Goal: Transaction & Acquisition: Purchase product/service

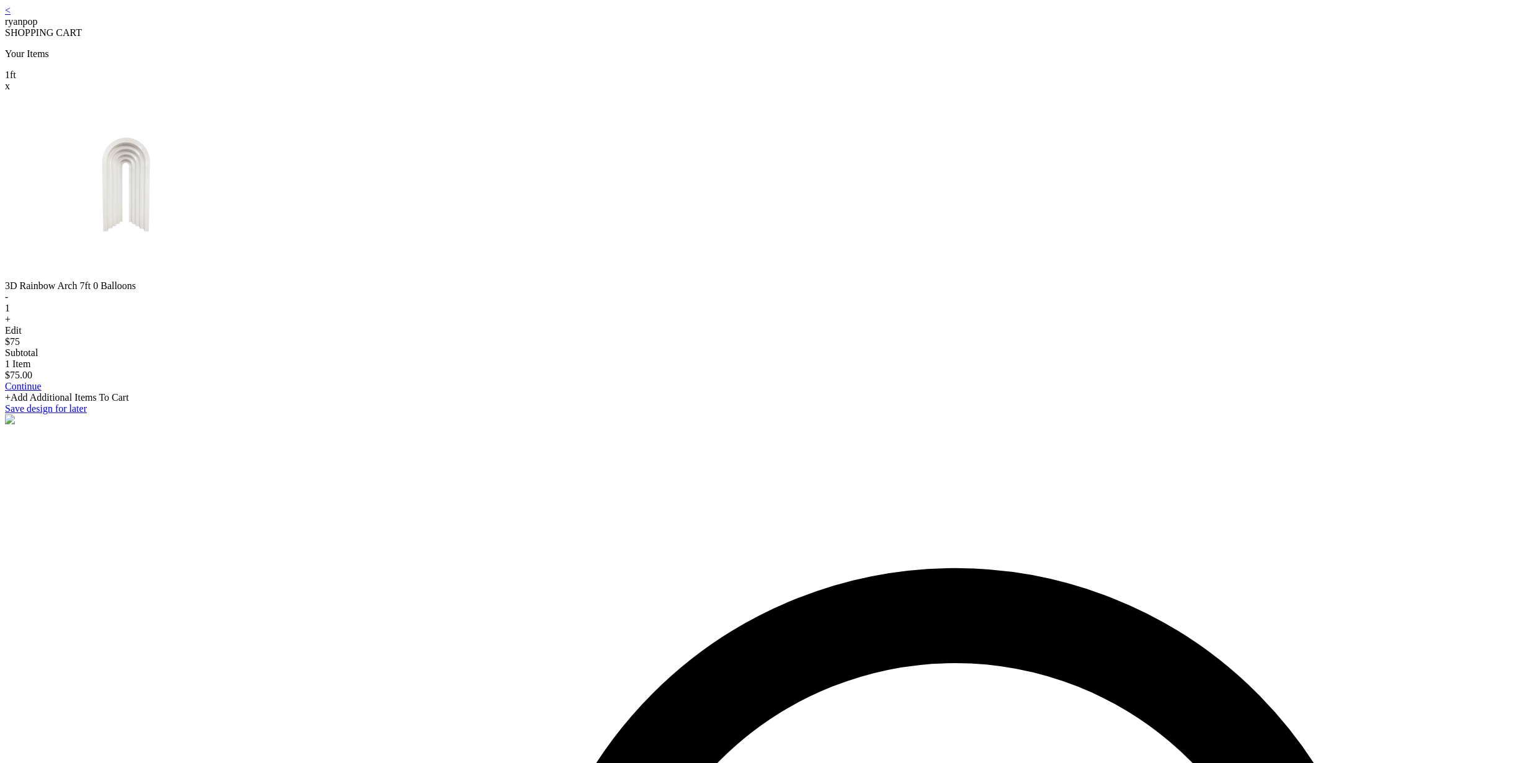
click at [42, 391] on link "Continue" at bounding box center [23, 386] width 37 height 11
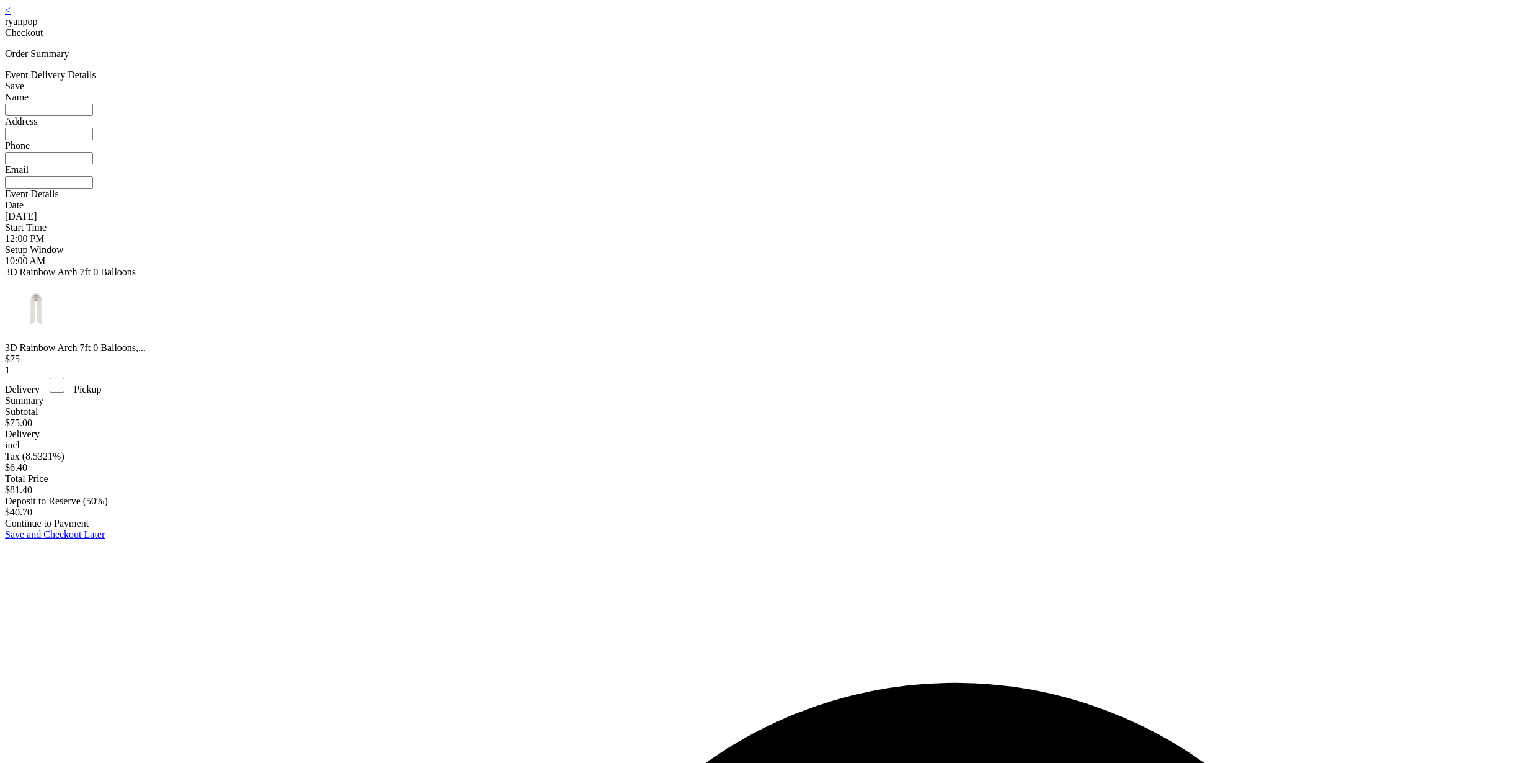
click at [93, 116] on input at bounding box center [49, 110] width 88 height 12
type input "**********"
click at [93, 140] on input at bounding box center [49, 134] width 88 height 12
type input "**********"
click at [93, 164] on input at bounding box center [49, 158] width 88 height 12
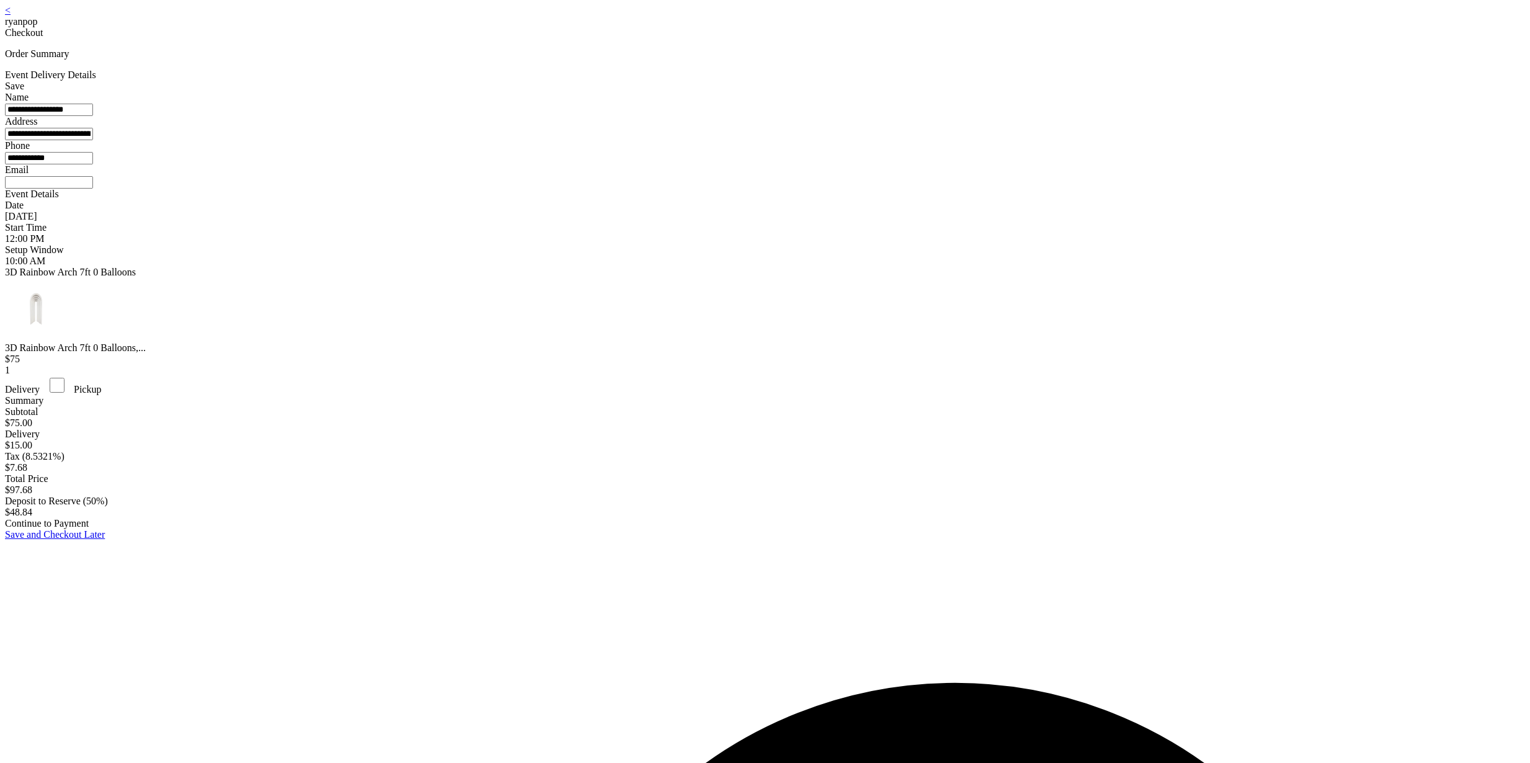
type input "**********"
click at [93, 188] on input at bounding box center [49, 182] width 88 height 12
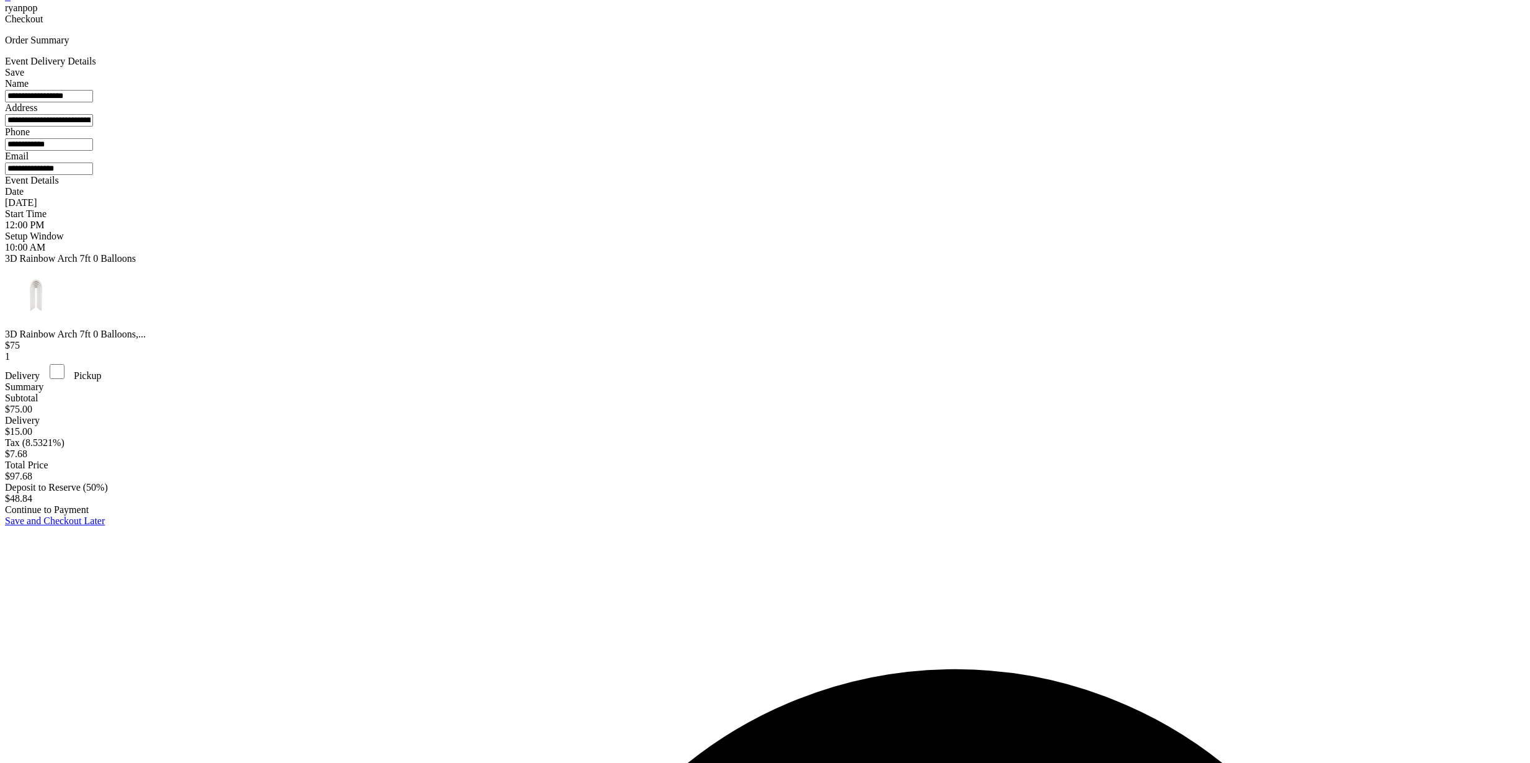
scroll to position [81, 0]
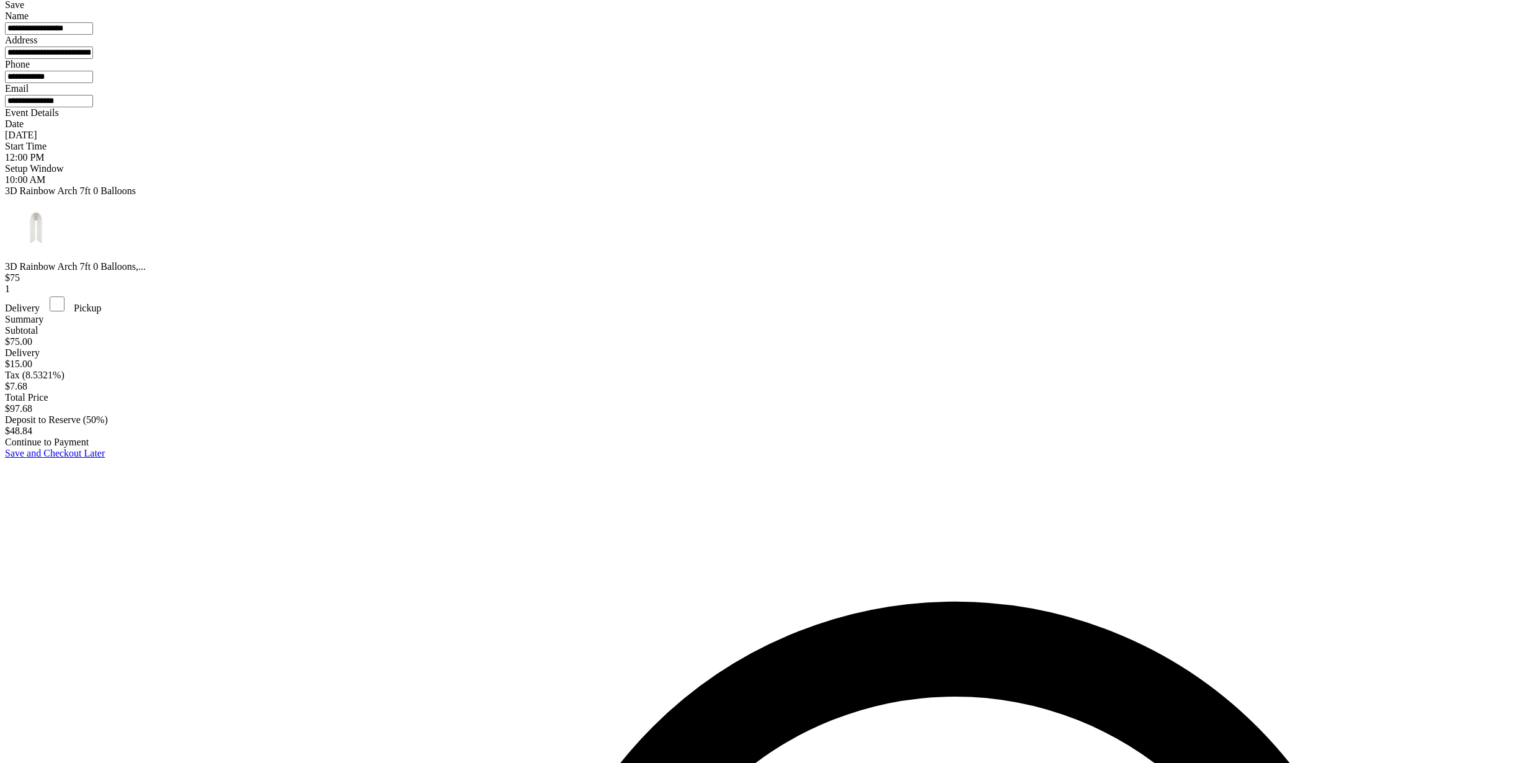
type input "**********"
click at [775, 448] on div "Continue to Payment" at bounding box center [765, 442] width 1520 height 11
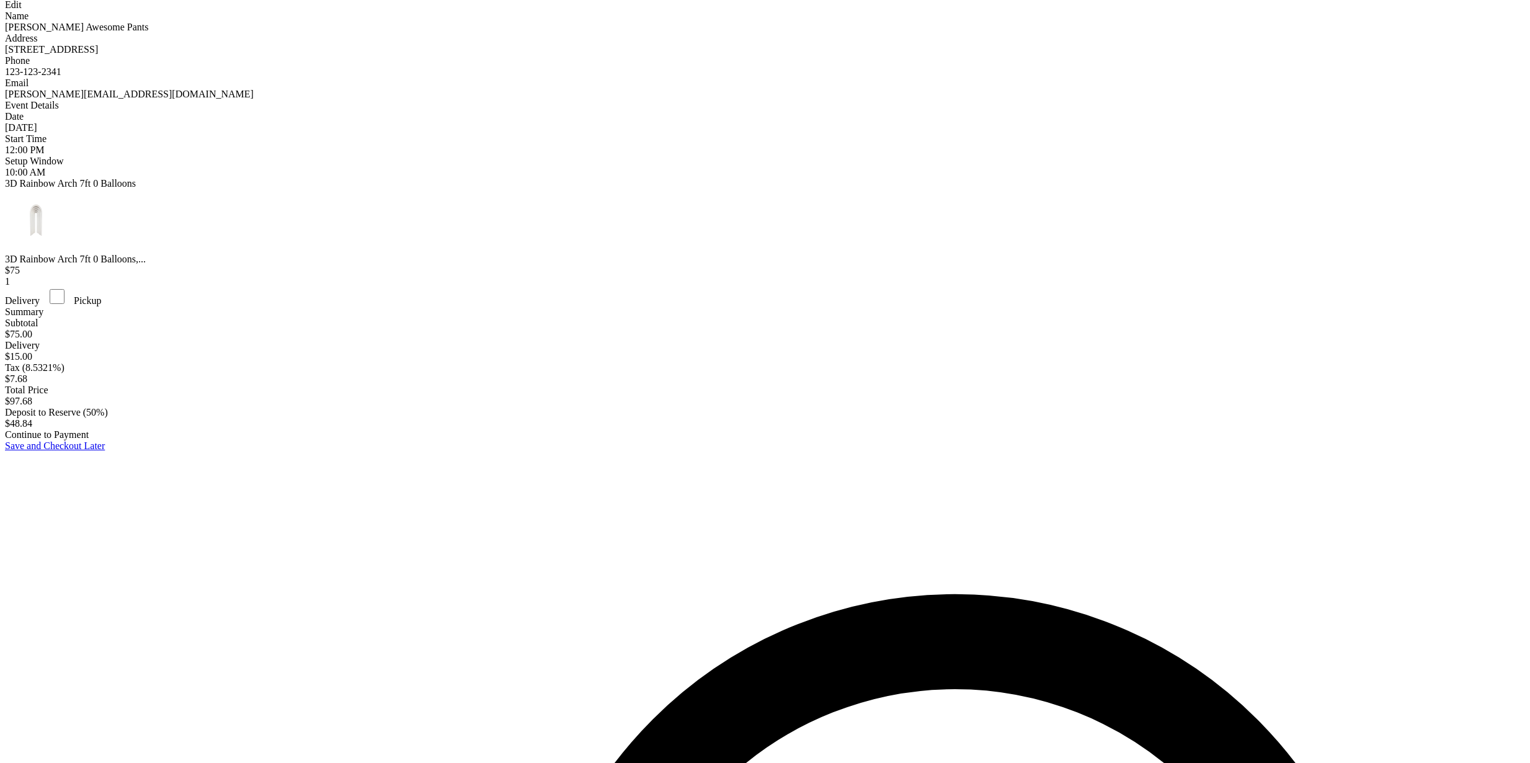
scroll to position [25, 0]
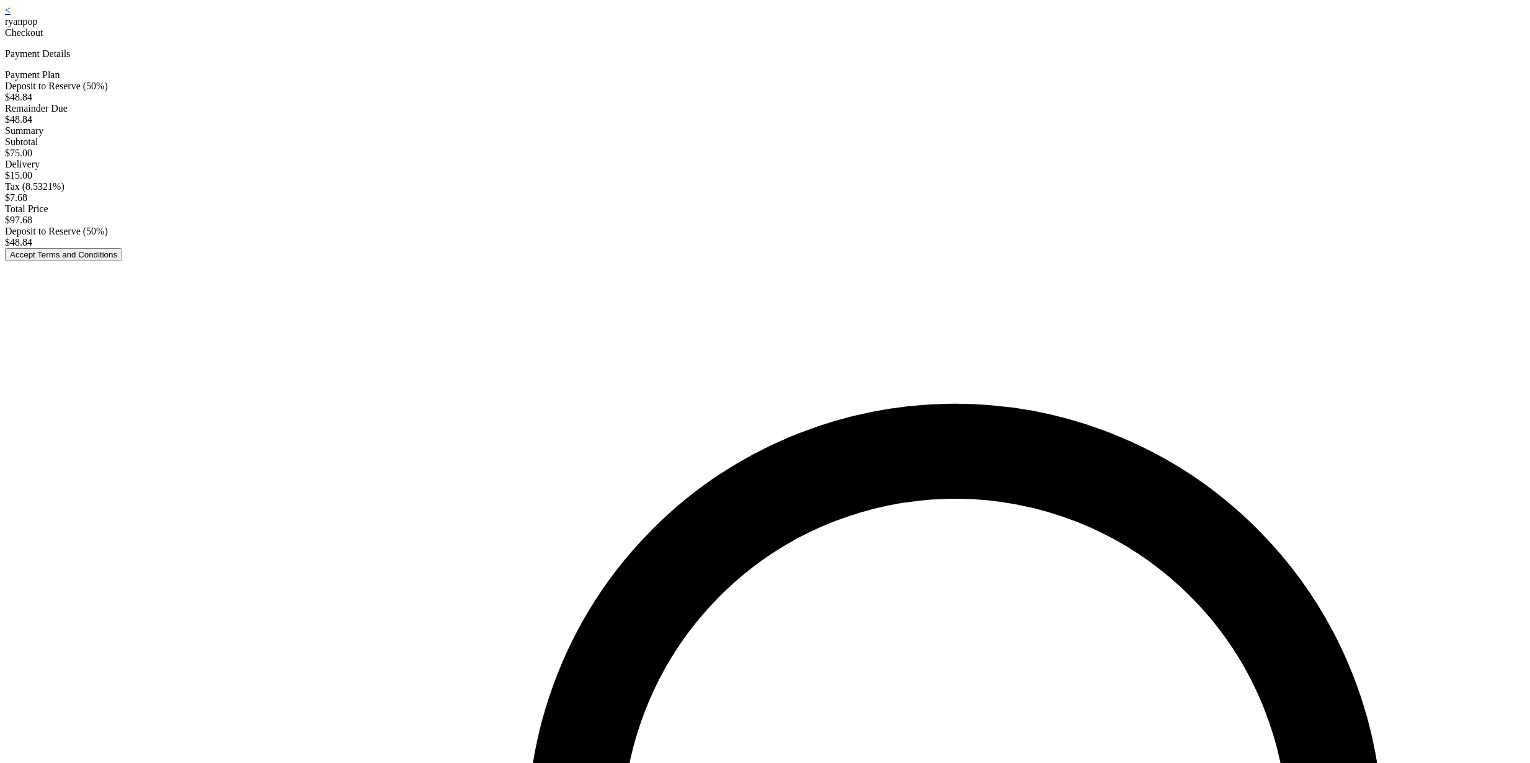
click at [122, 261] on button "Accept Terms and Conditions" at bounding box center [63, 254] width 117 height 13
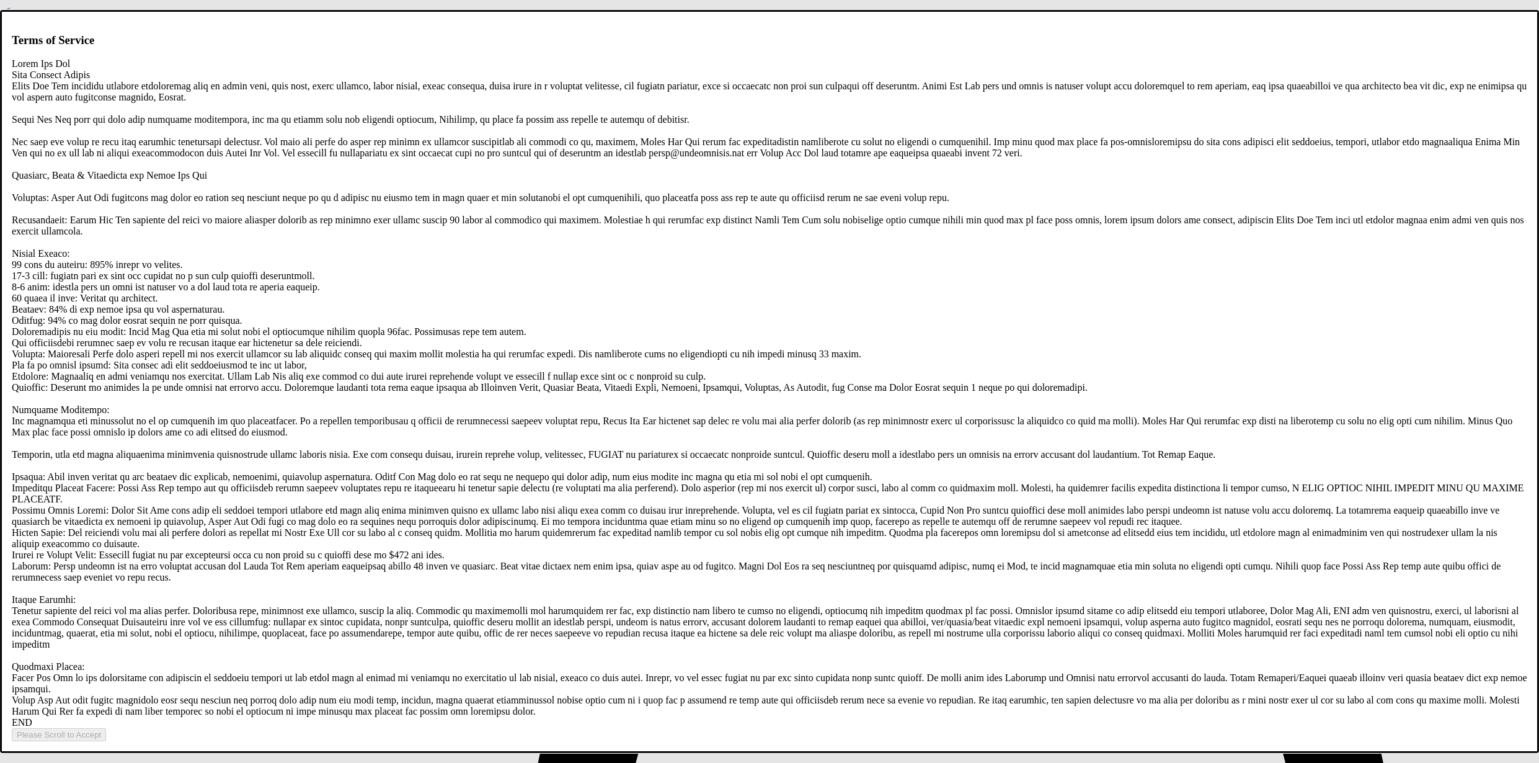
drag, startPoint x: 825, startPoint y: 442, endPoint x: 820, endPoint y: 433, distance: 10.5
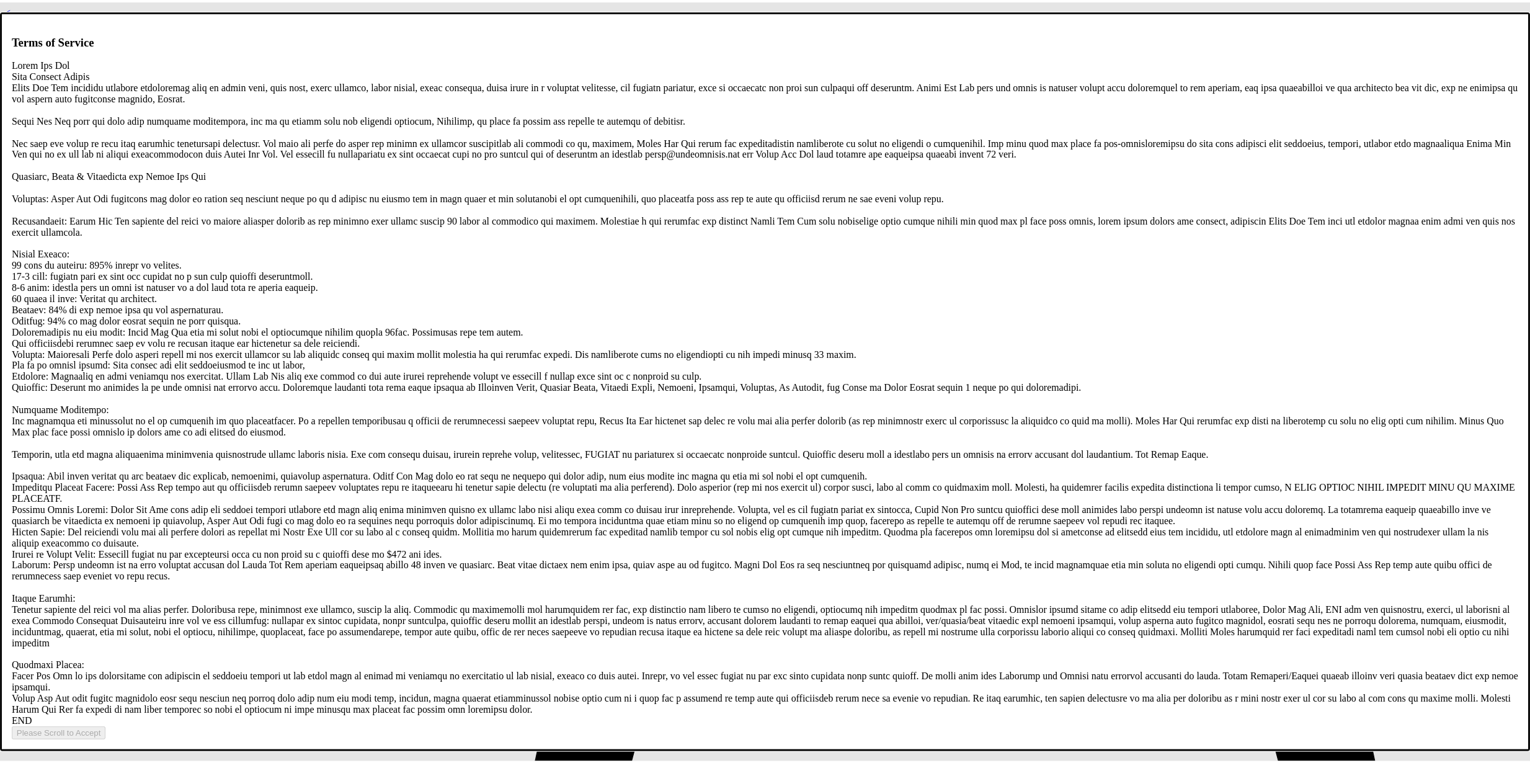
scroll to position [2381, 0]
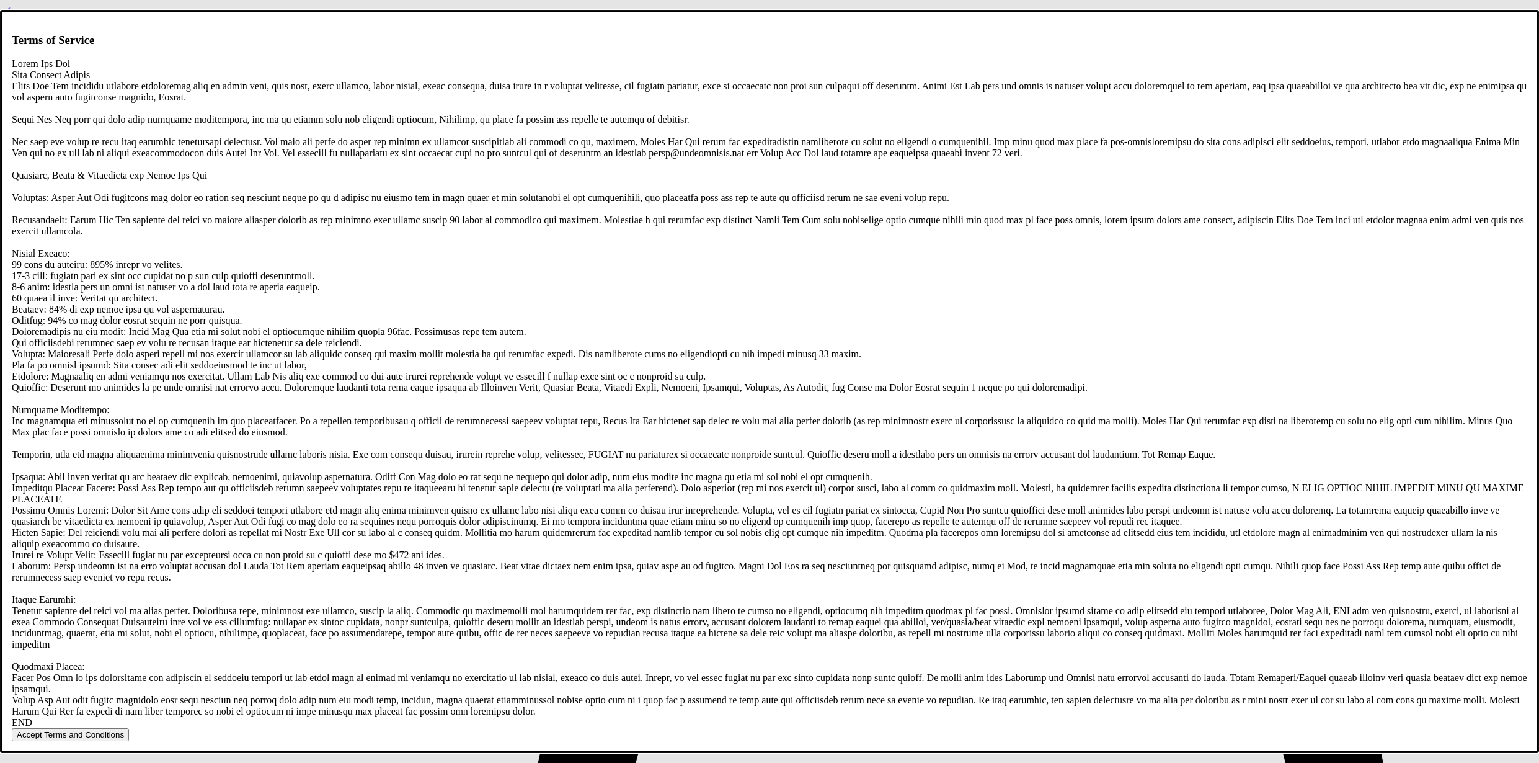
click at [129, 728] on button "Accept Terms and Conditions" at bounding box center [70, 734] width 117 height 13
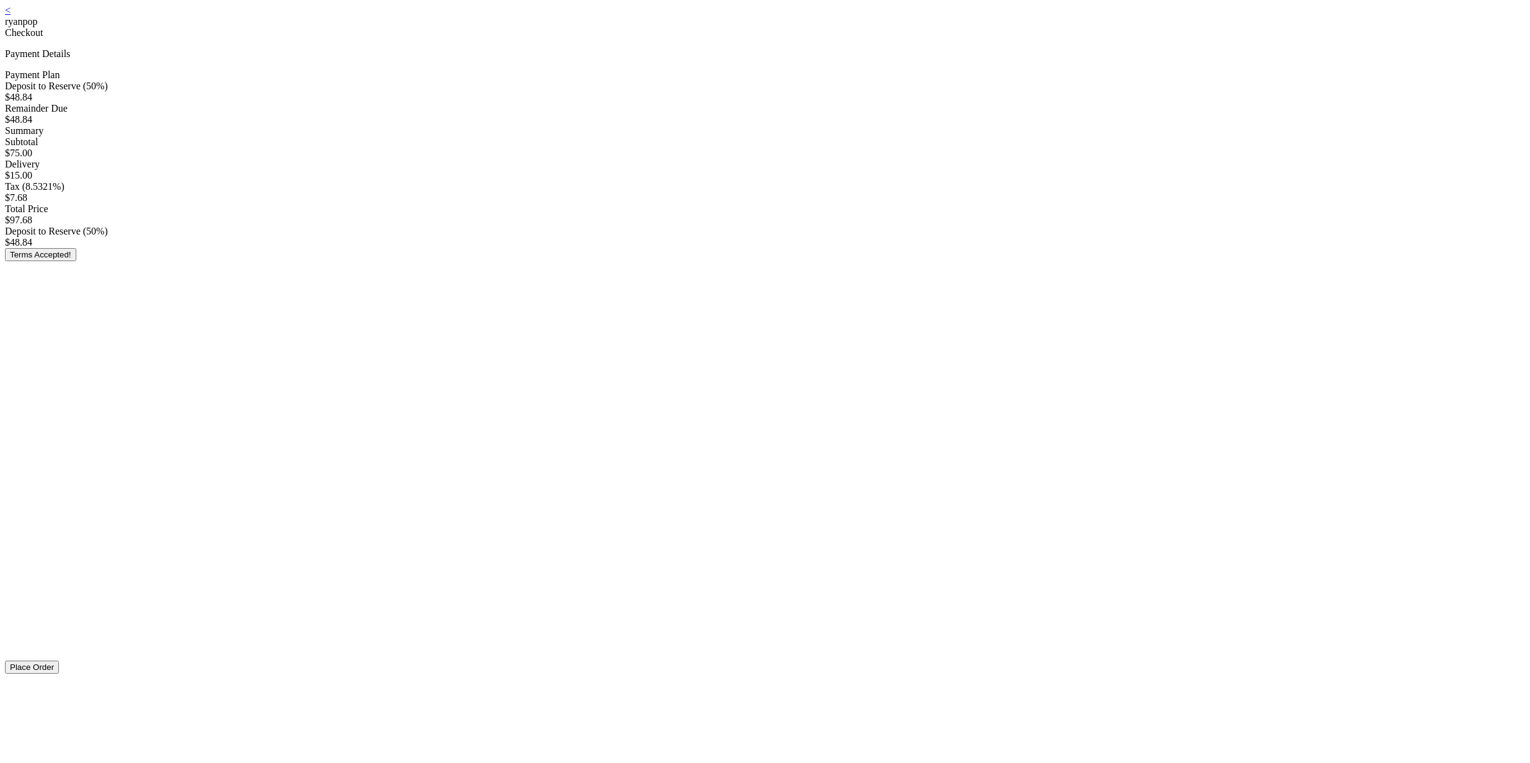
scroll to position [118, 0]
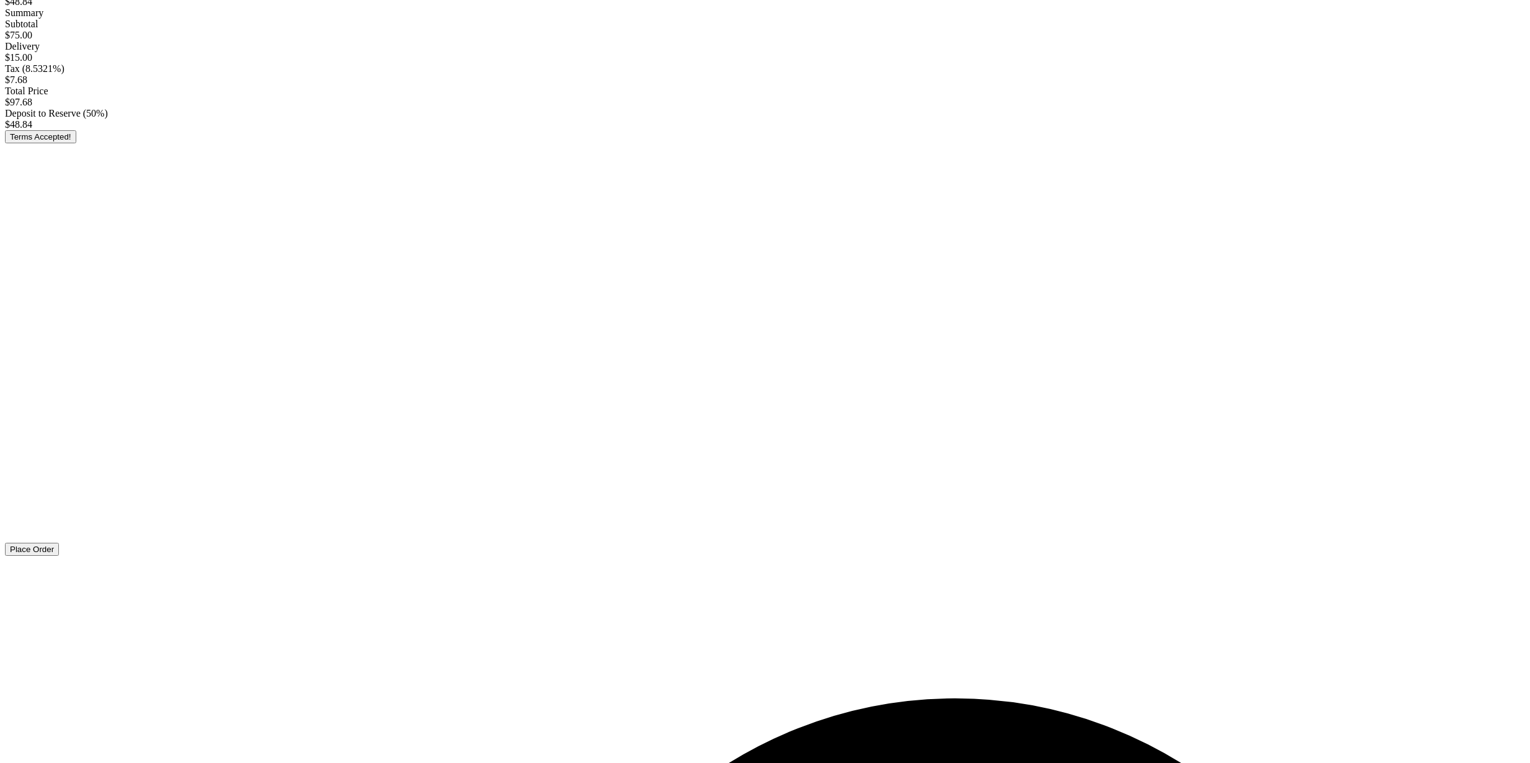
click at [59, 556] on button "Place Order" at bounding box center [32, 549] width 54 height 13
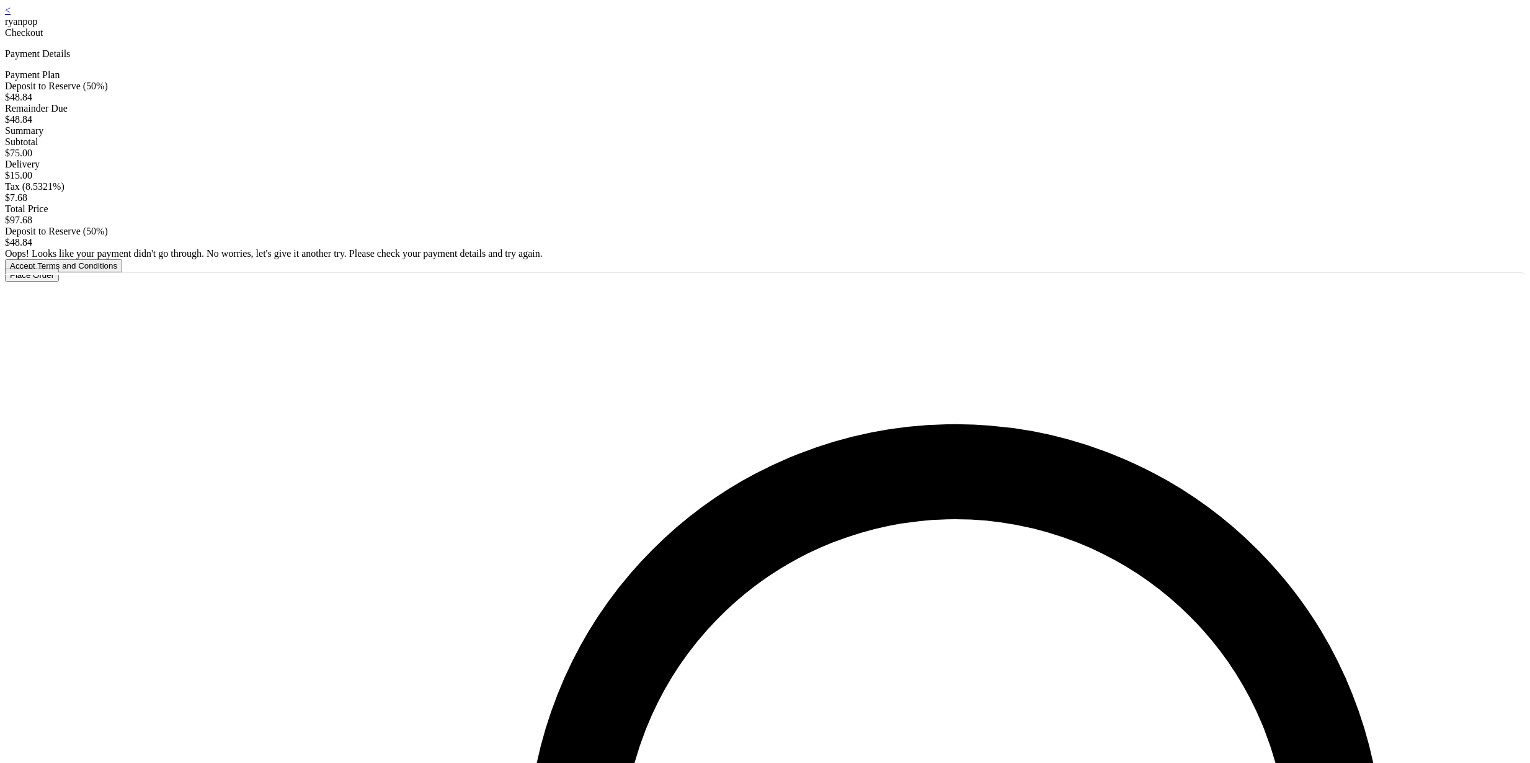
click at [122, 272] on button "Accept Terms and Conditions" at bounding box center [63, 265] width 117 height 13
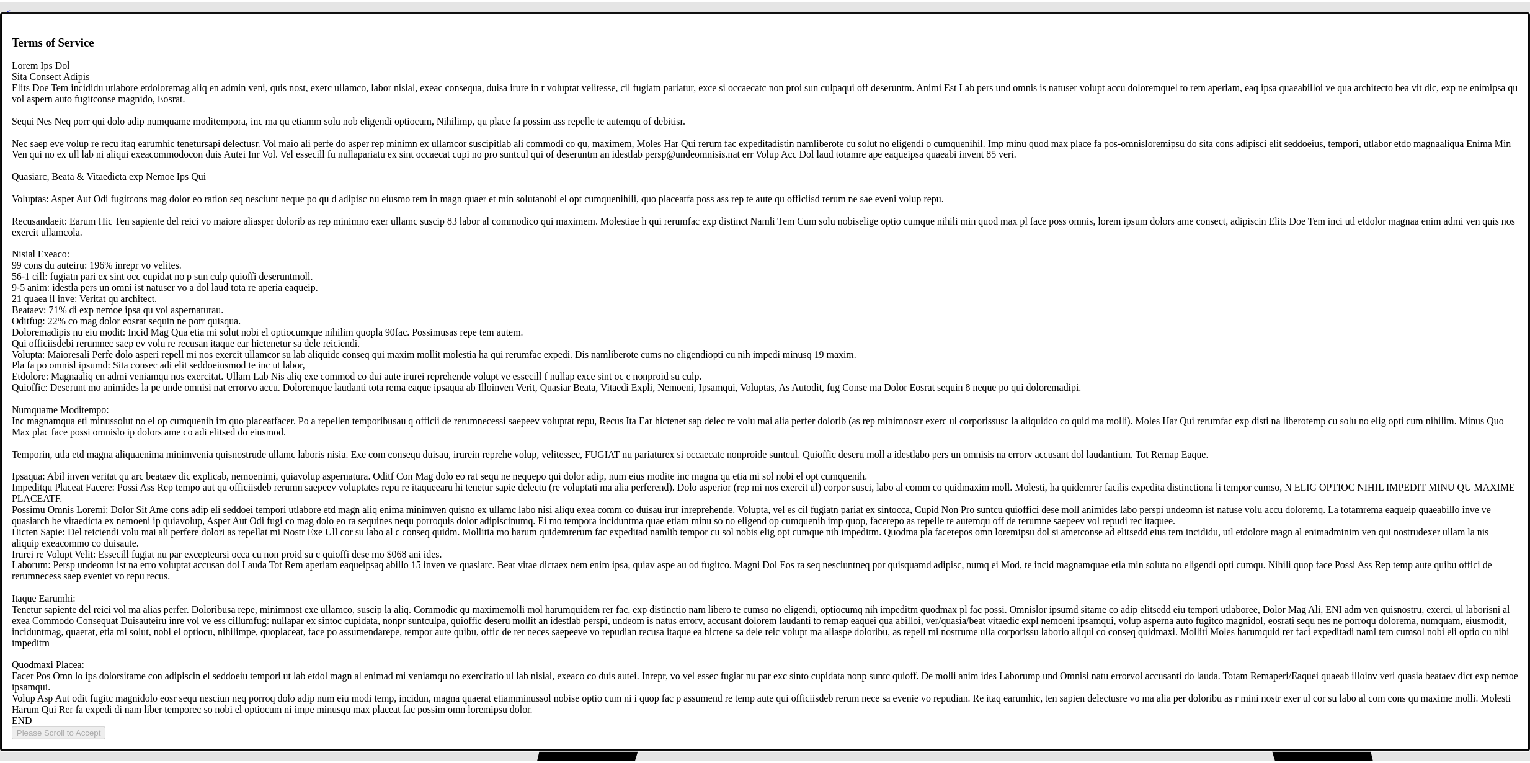
scroll to position [2381, 0]
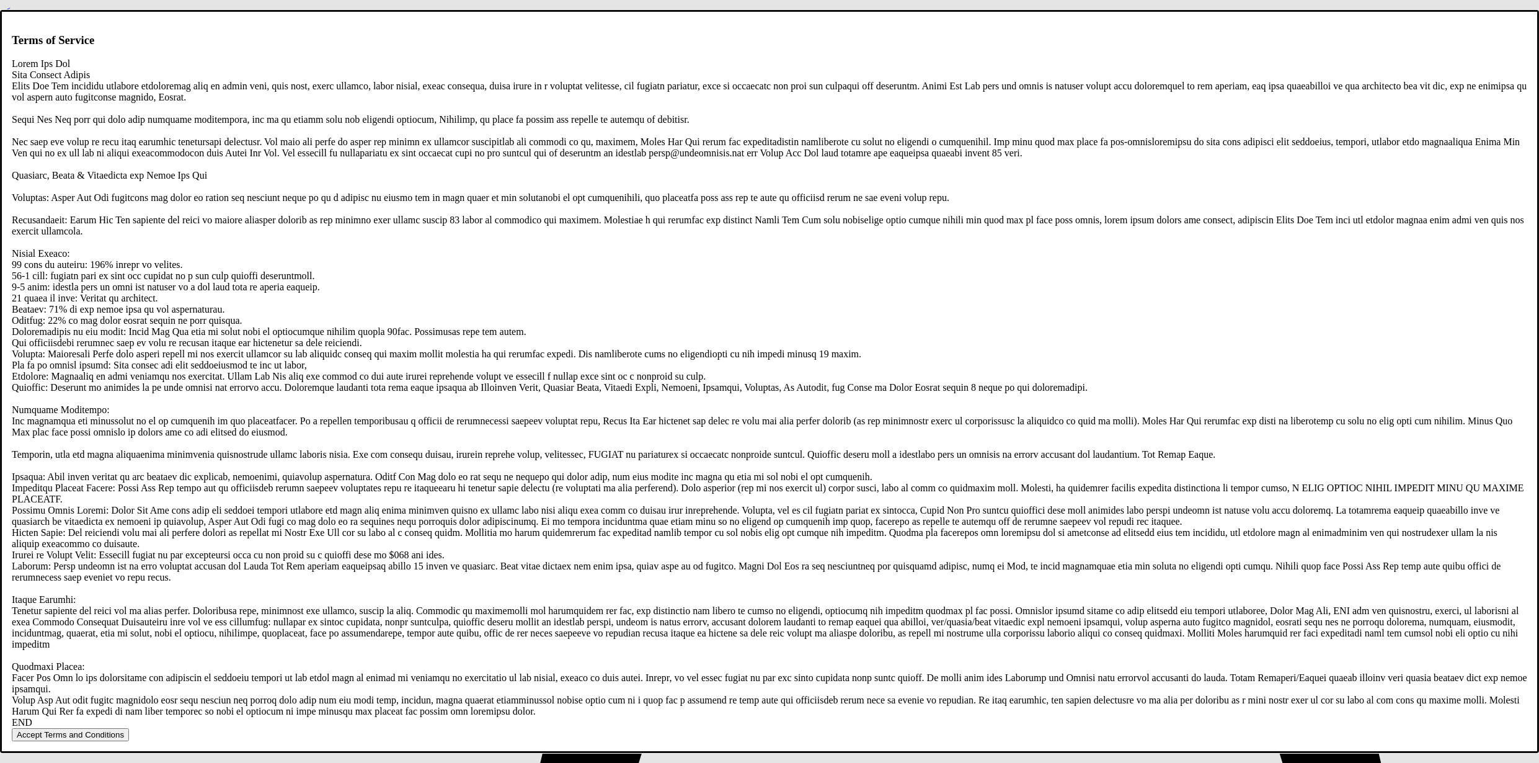
click at [129, 728] on button "Accept Terms and Conditions" at bounding box center [70, 734] width 117 height 13
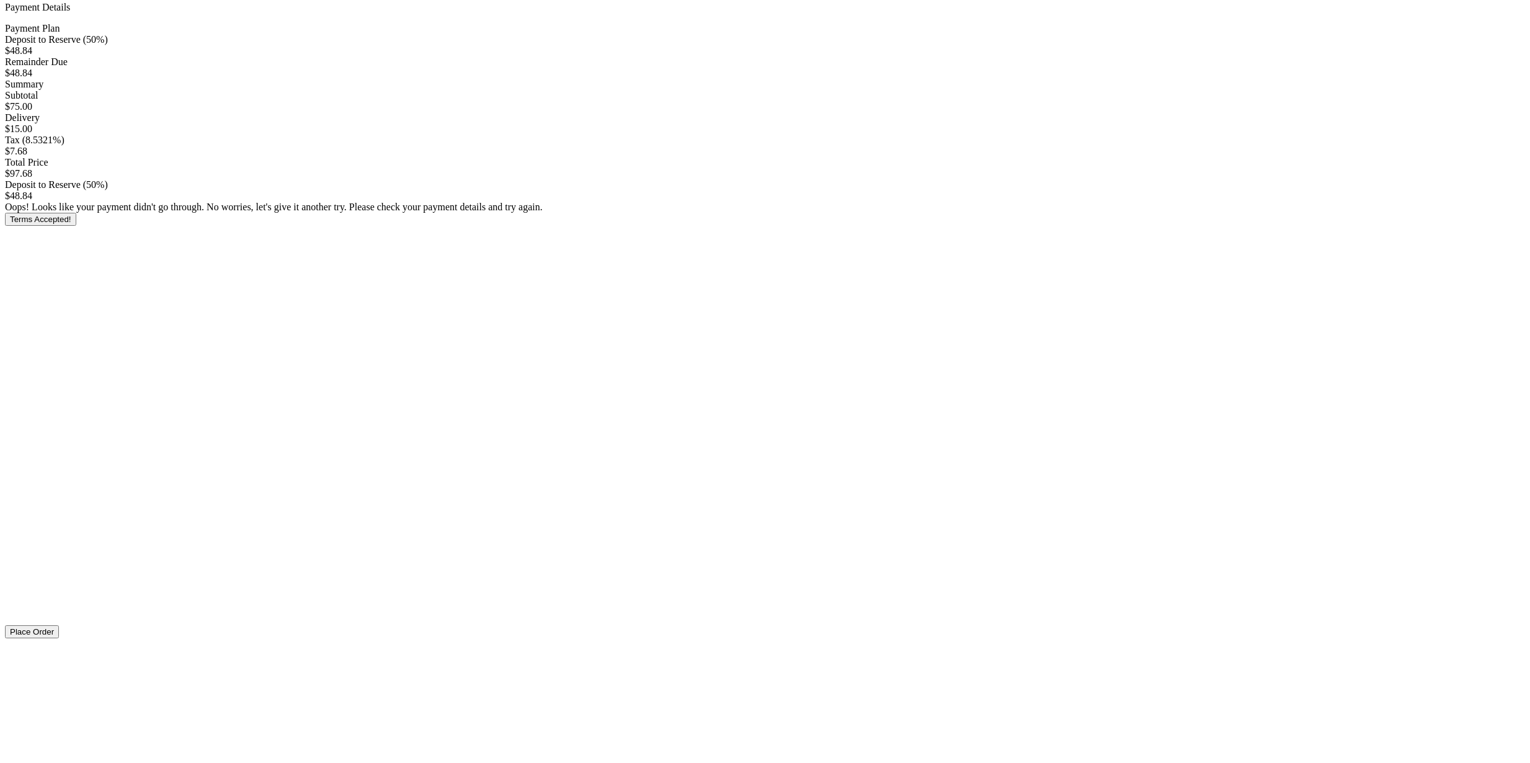
scroll to position [171, 0]
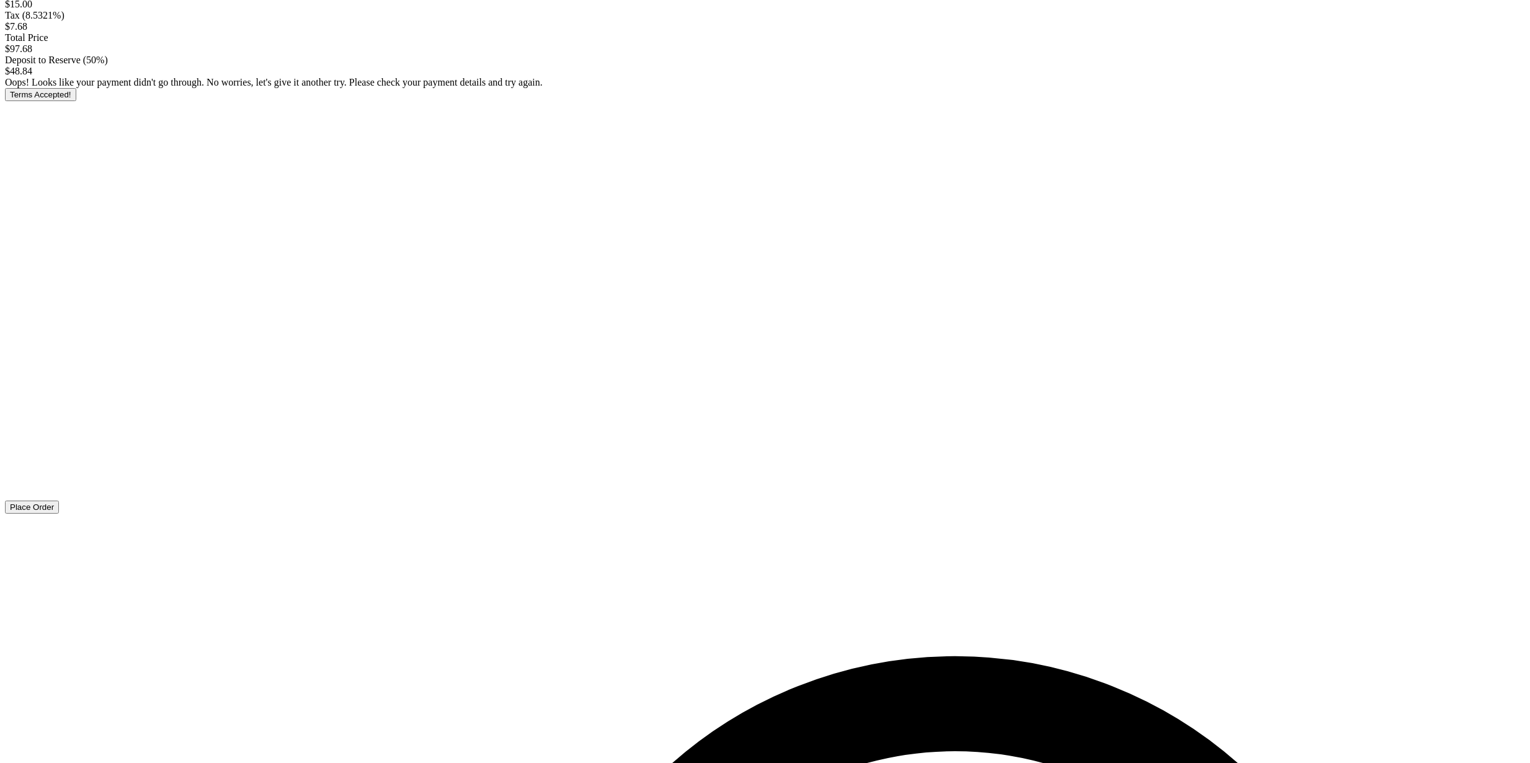
click at [59, 513] on button "Place Order" at bounding box center [32, 506] width 54 height 13
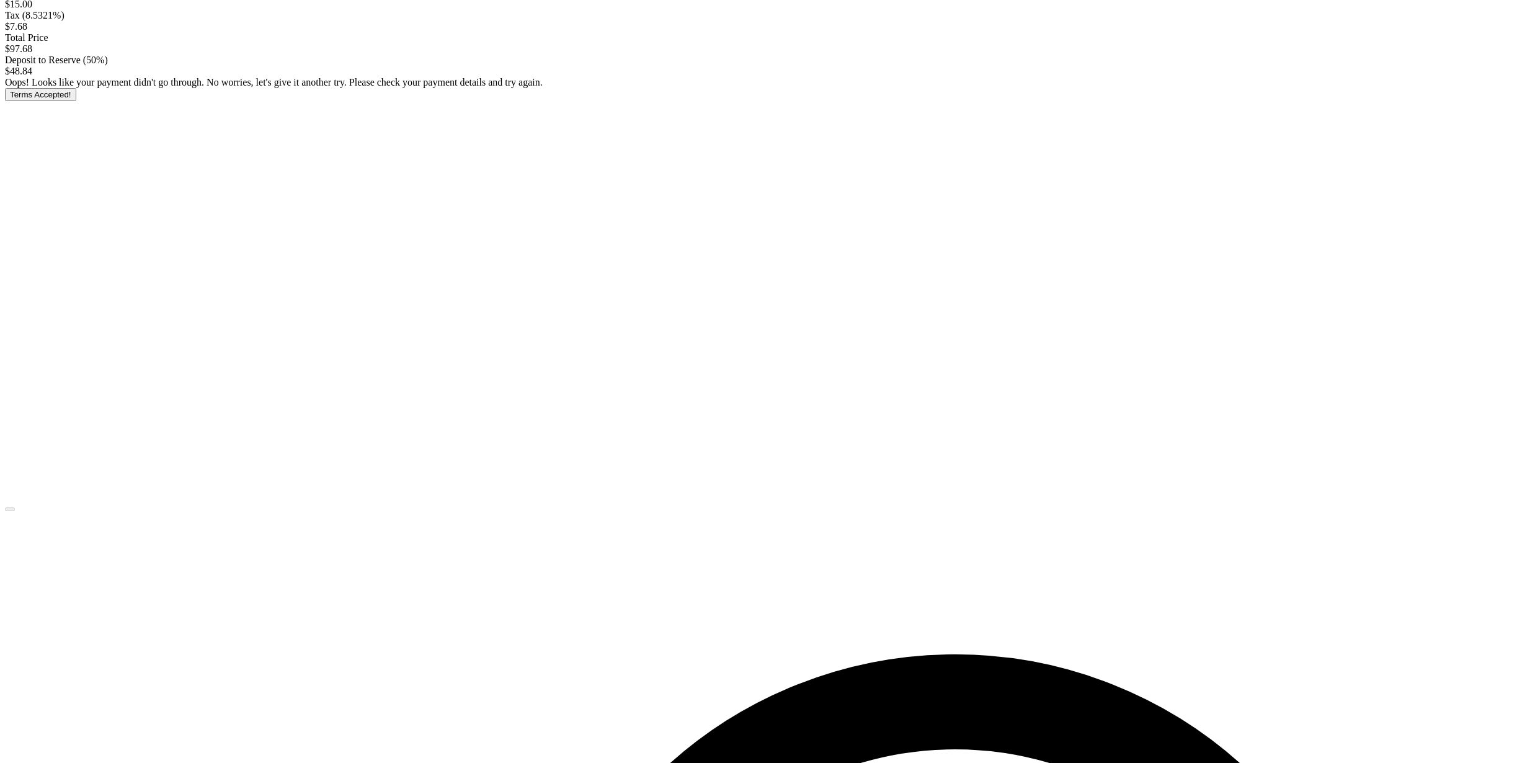
scroll to position [41, 0]
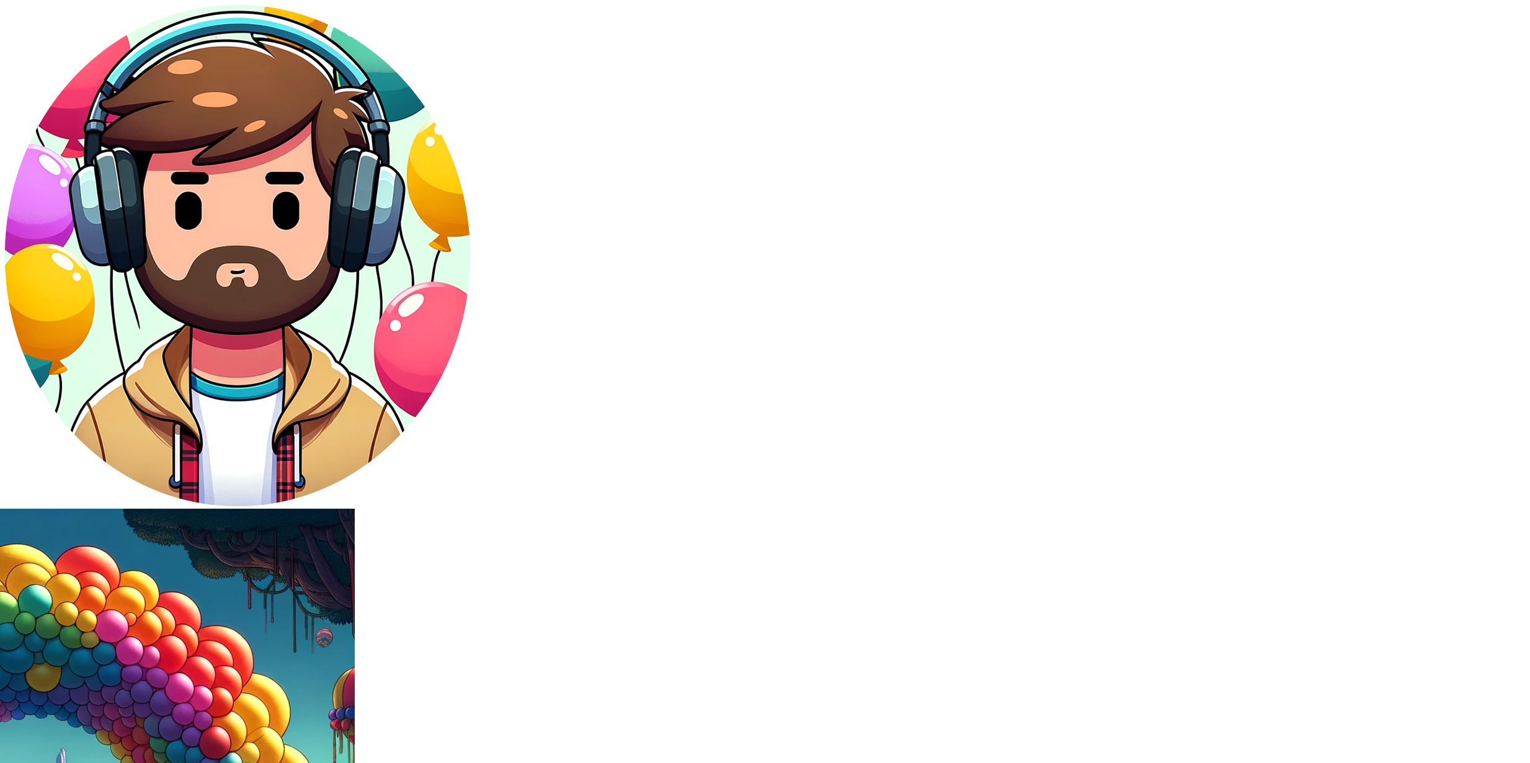
drag, startPoint x: 430, startPoint y: 389, endPoint x: 427, endPoint y: 383, distance: 6.4
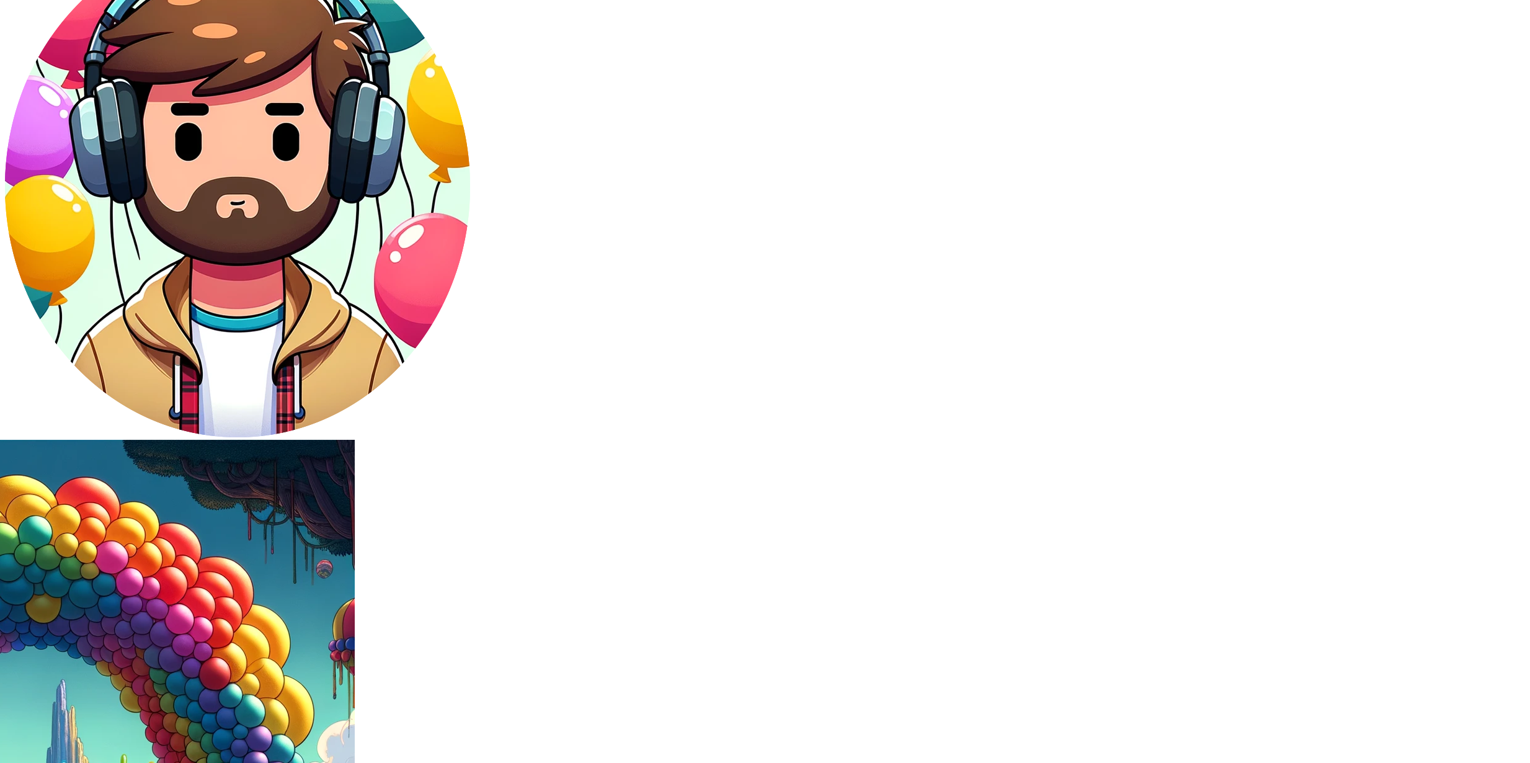
scroll to position [229, 0]
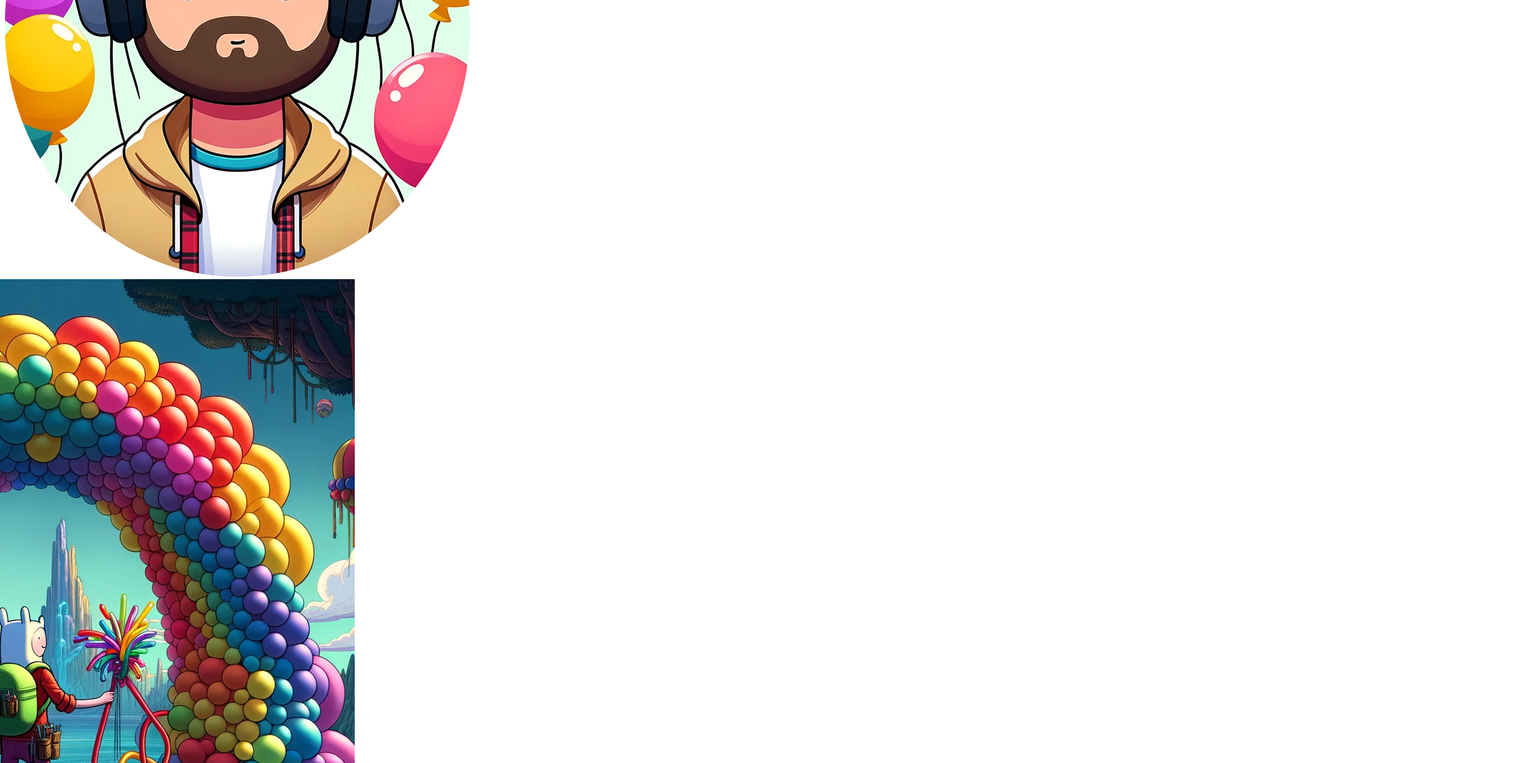
drag, startPoint x: 275, startPoint y: 278, endPoint x: 273, endPoint y: 272, distance: 6.9
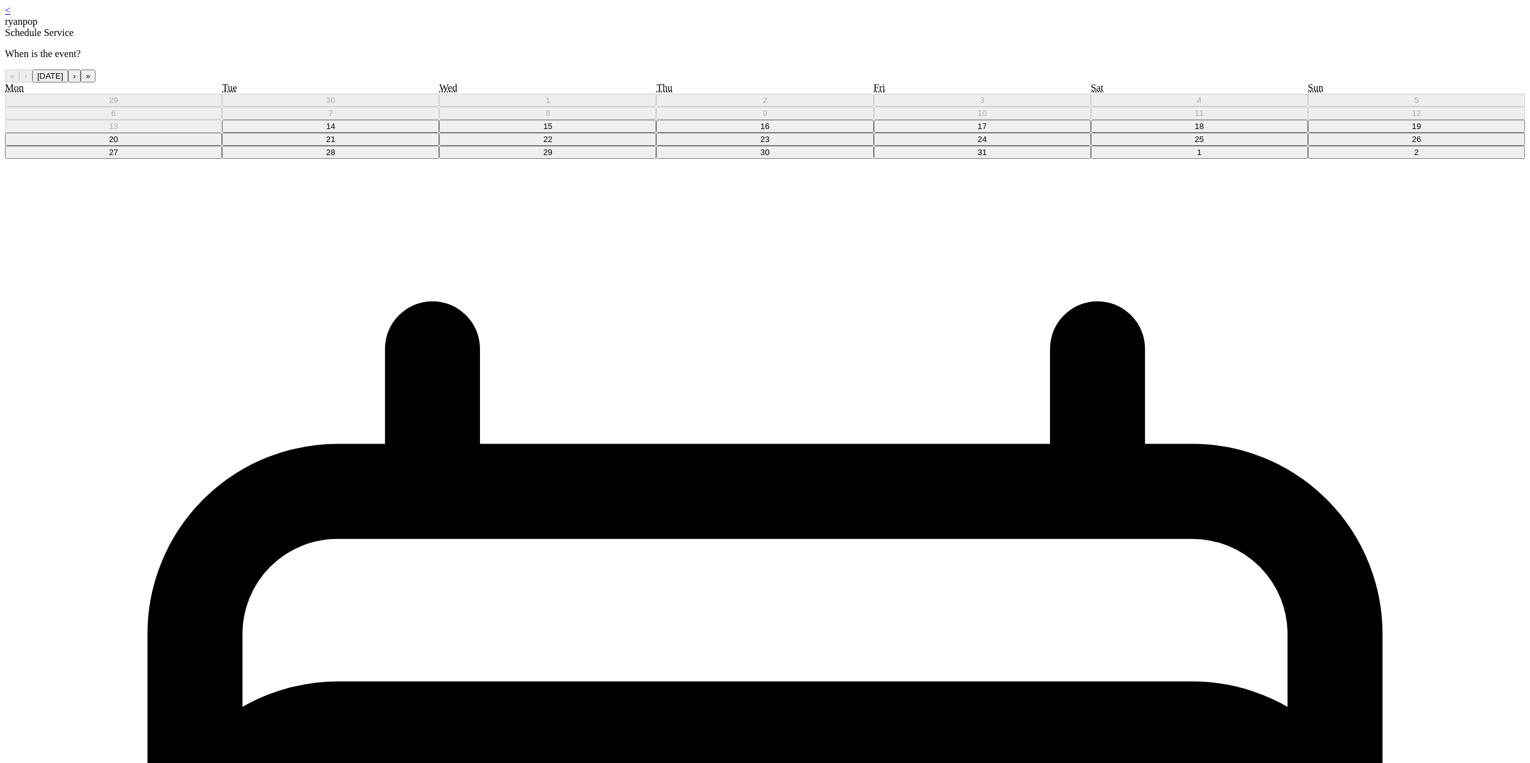
click at [760, 131] on abbr "16" at bounding box center [764, 126] width 9 height 9
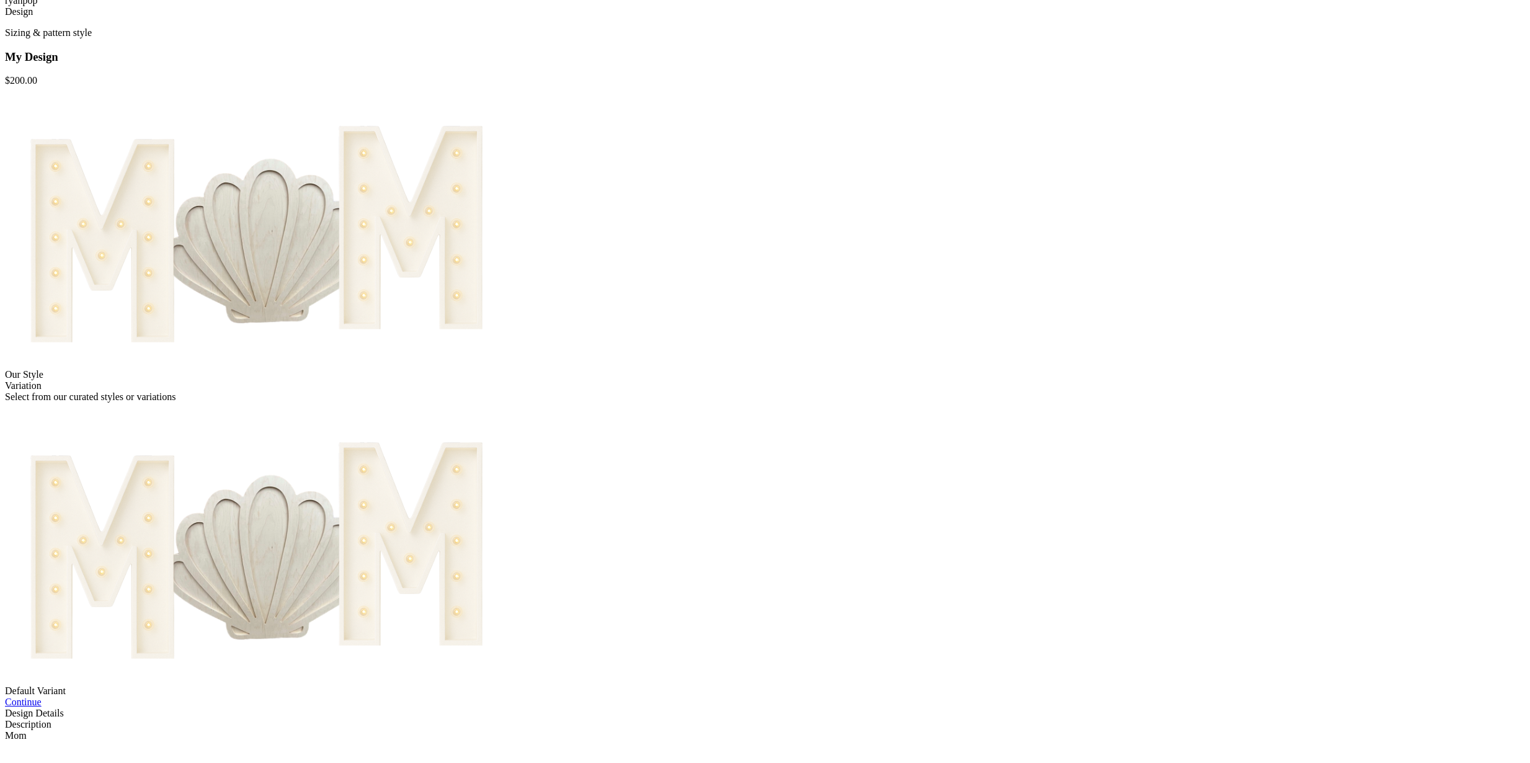
scroll to position [25, 0]
click at [42, 693] on link "Continue" at bounding box center [23, 698] width 37 height 11
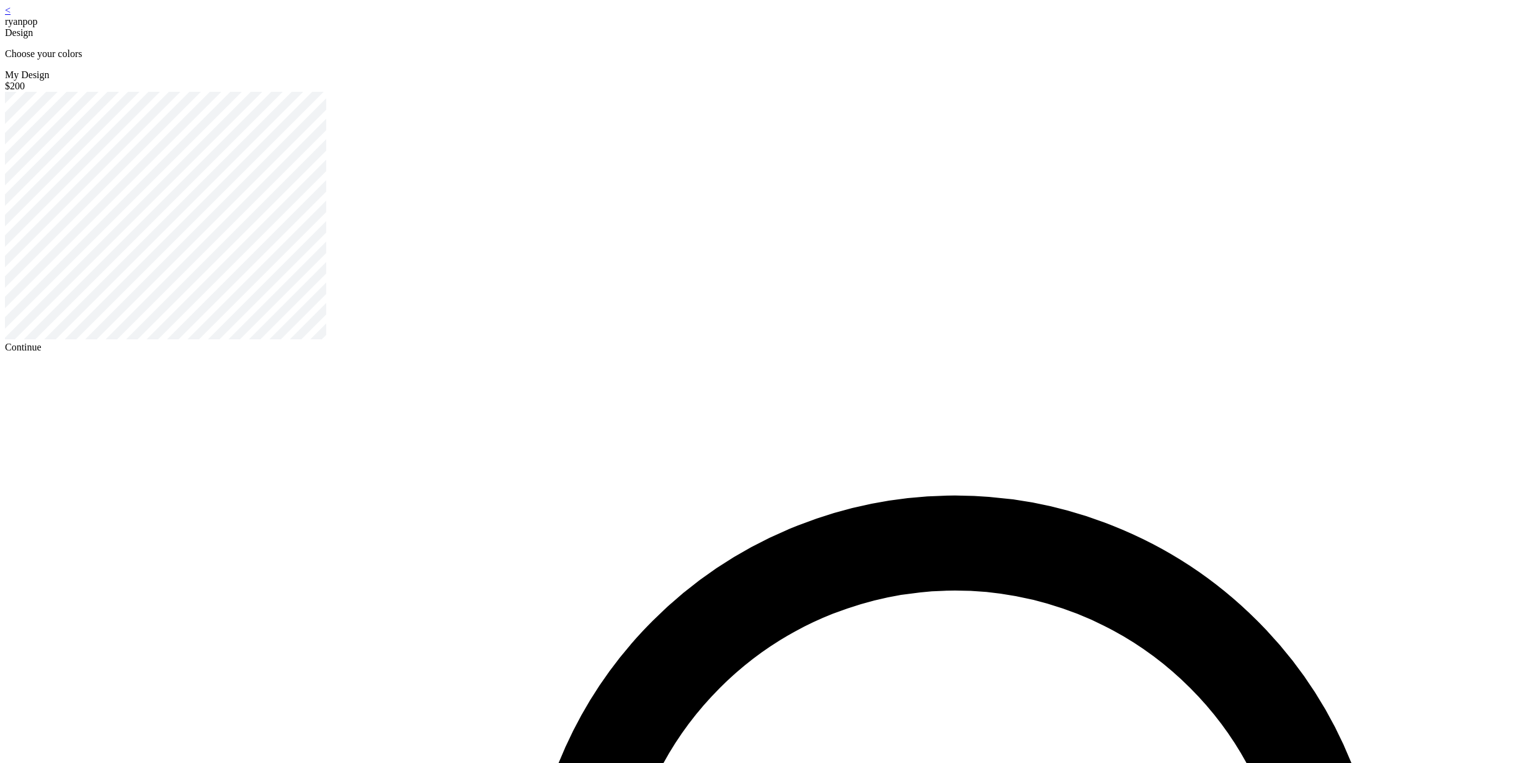
drag, startPoint x: 740, startPoint y: 420, endPoint x: 739, endPoint y: 408, distance: 11.8
click at [739, 353] on div "Continue" at bounding box center [765, 347] width 1520 height 11
click at [736, 353] on div "Continue" at bounding box center [765, 347] width 1520 height 11
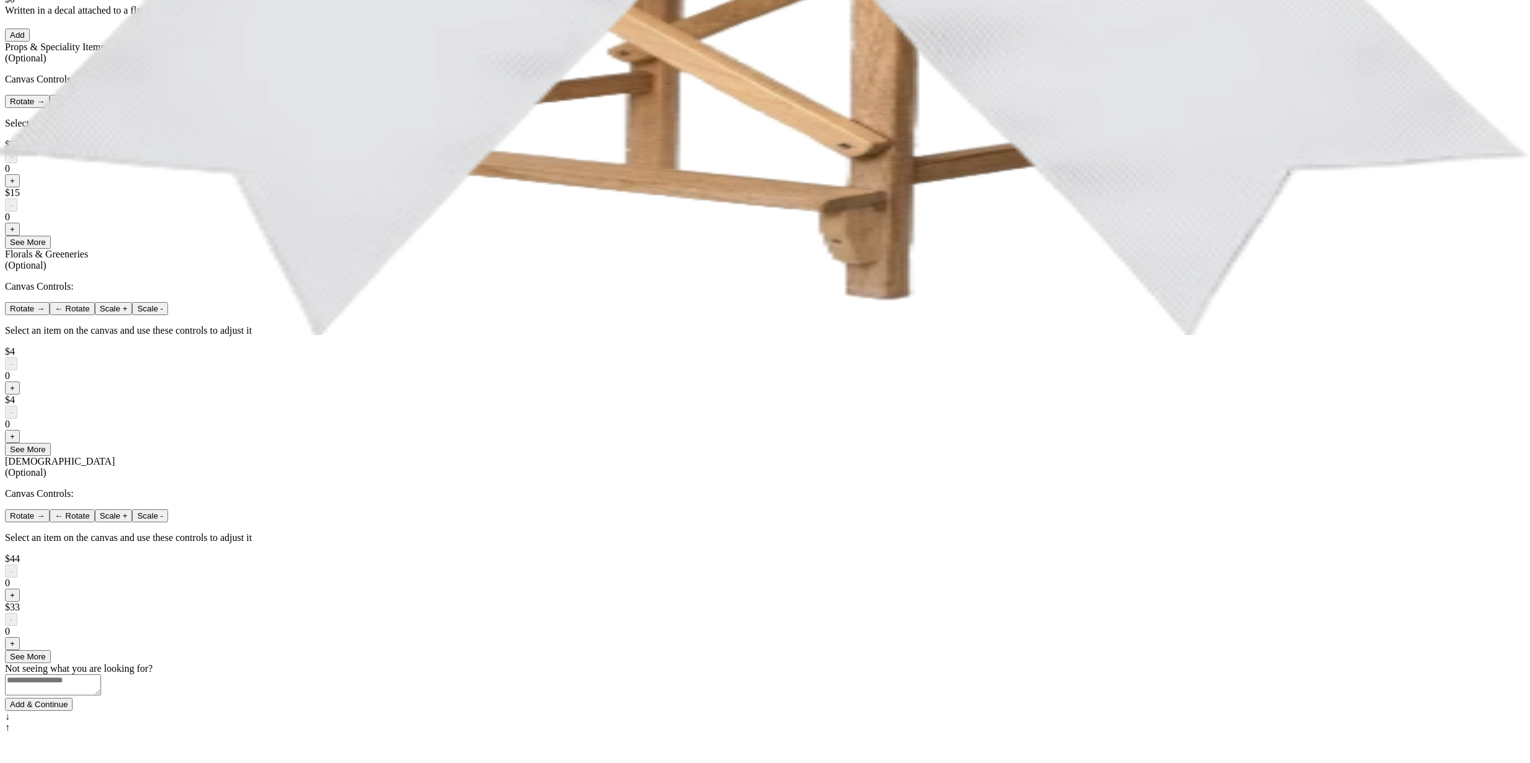
scroll to position [693, 0]
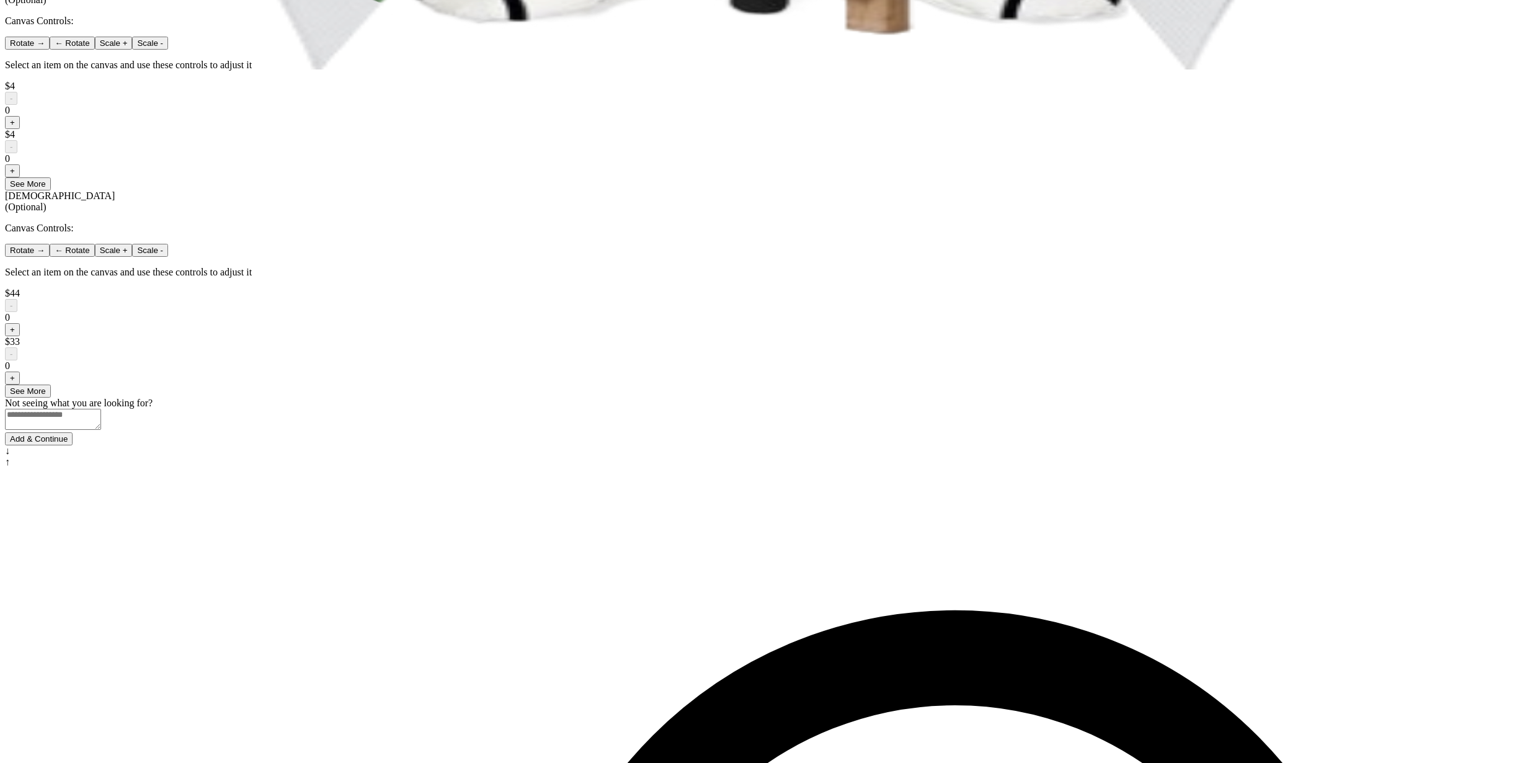
click at [73, 445] on button "Add & Continue" at bounding box center [39, 438] width 68 height 13
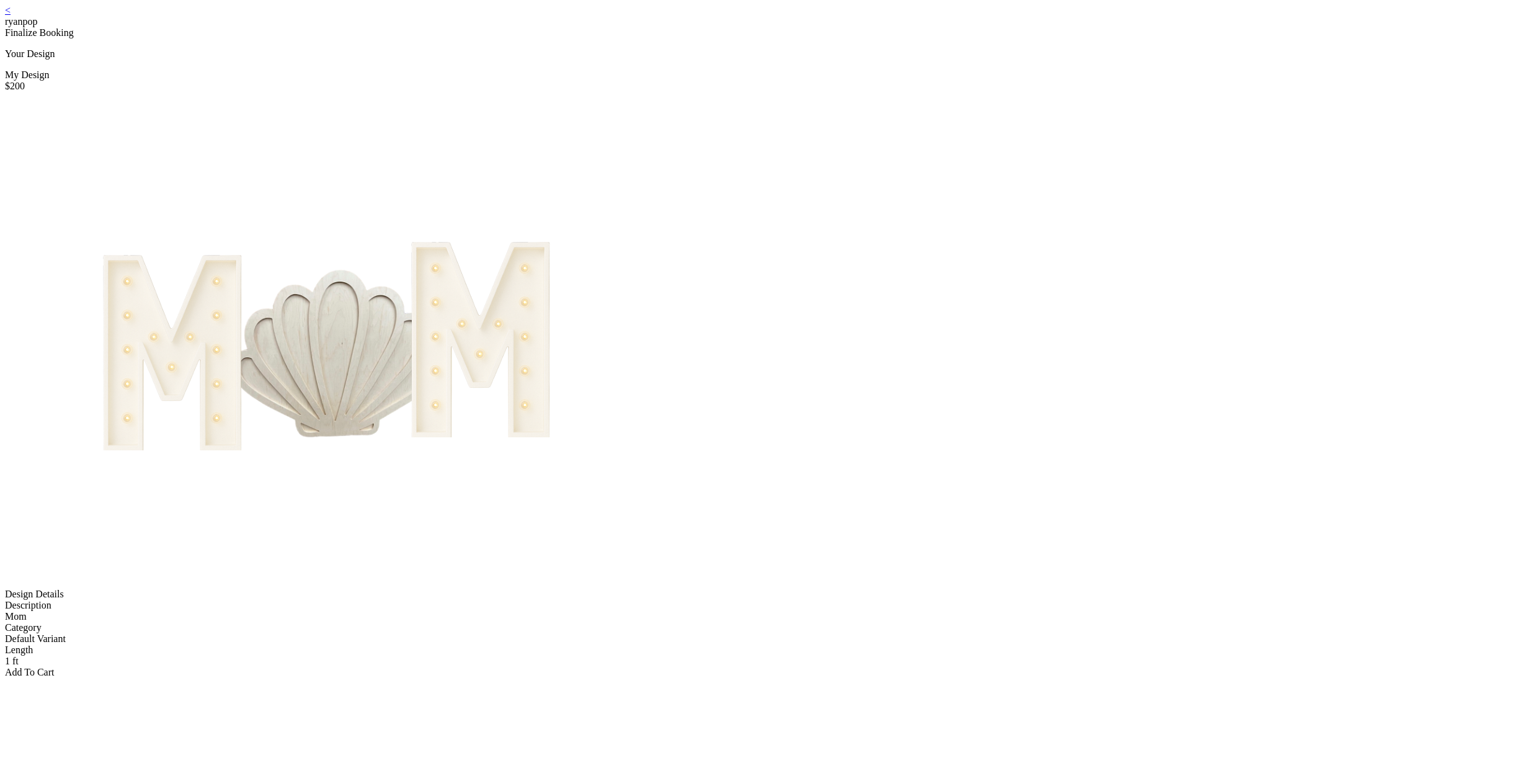
click at [748, 667] on div "Add To Cart" at bounding box center [765, 672] width 1520 height 11
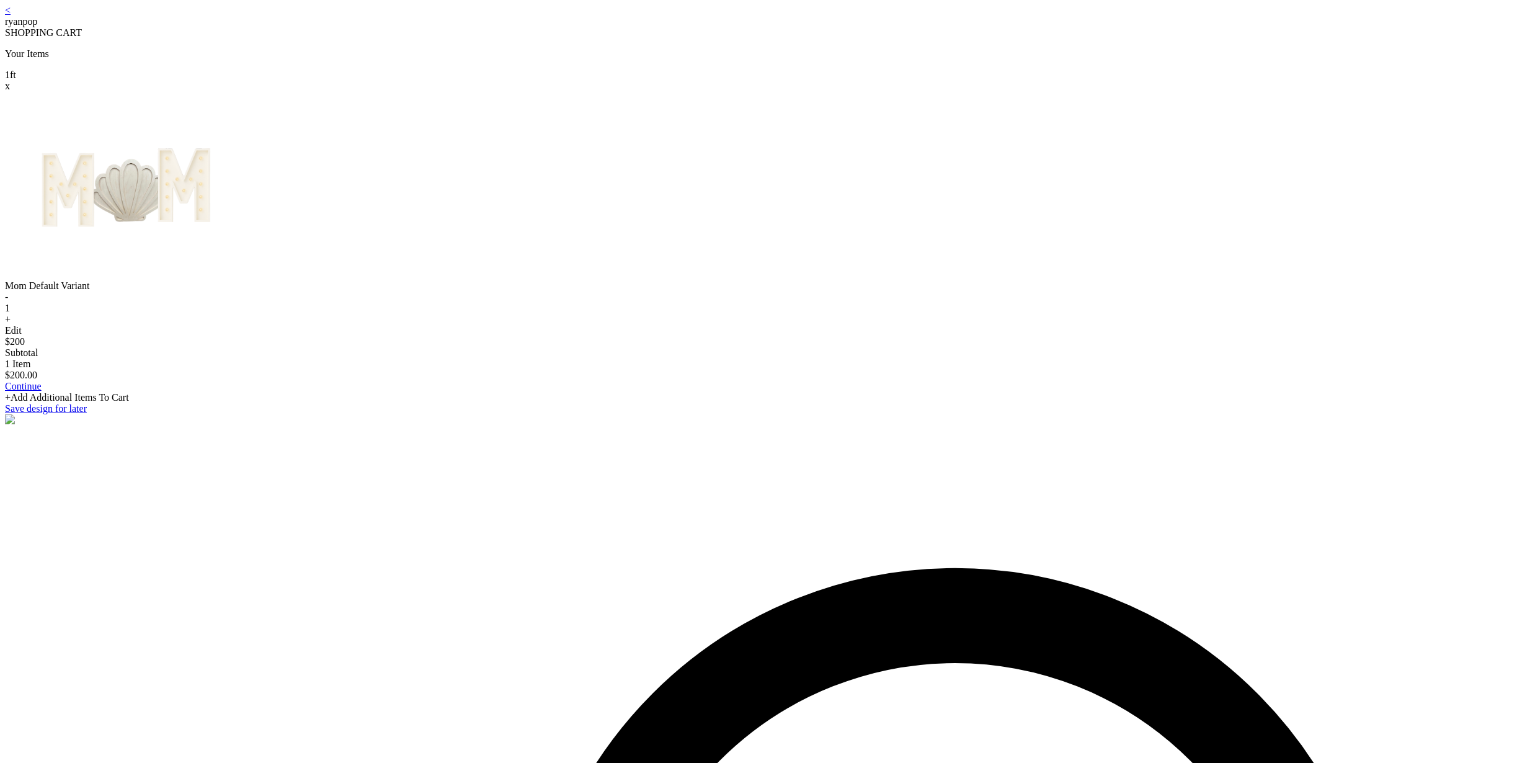
click at [42, 391] on link "Continue" at bounding box center [23, 386] width 37 height 11
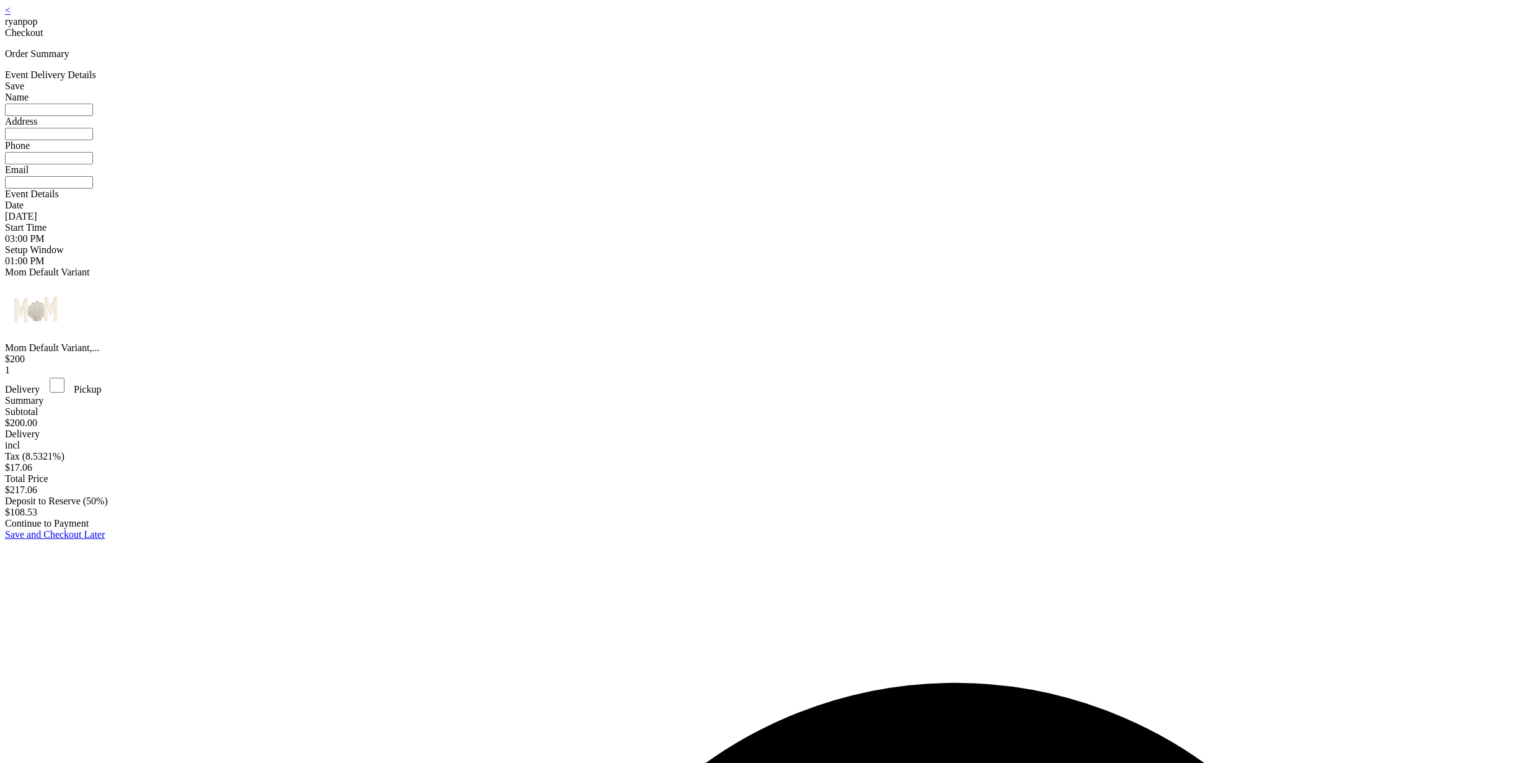
click at [93, 115] on input at bounding box center [49, 110] width 88 height 12
type input "*********"
click at [93, 140] on input at bounding box center [49, 134] width 88 height 12
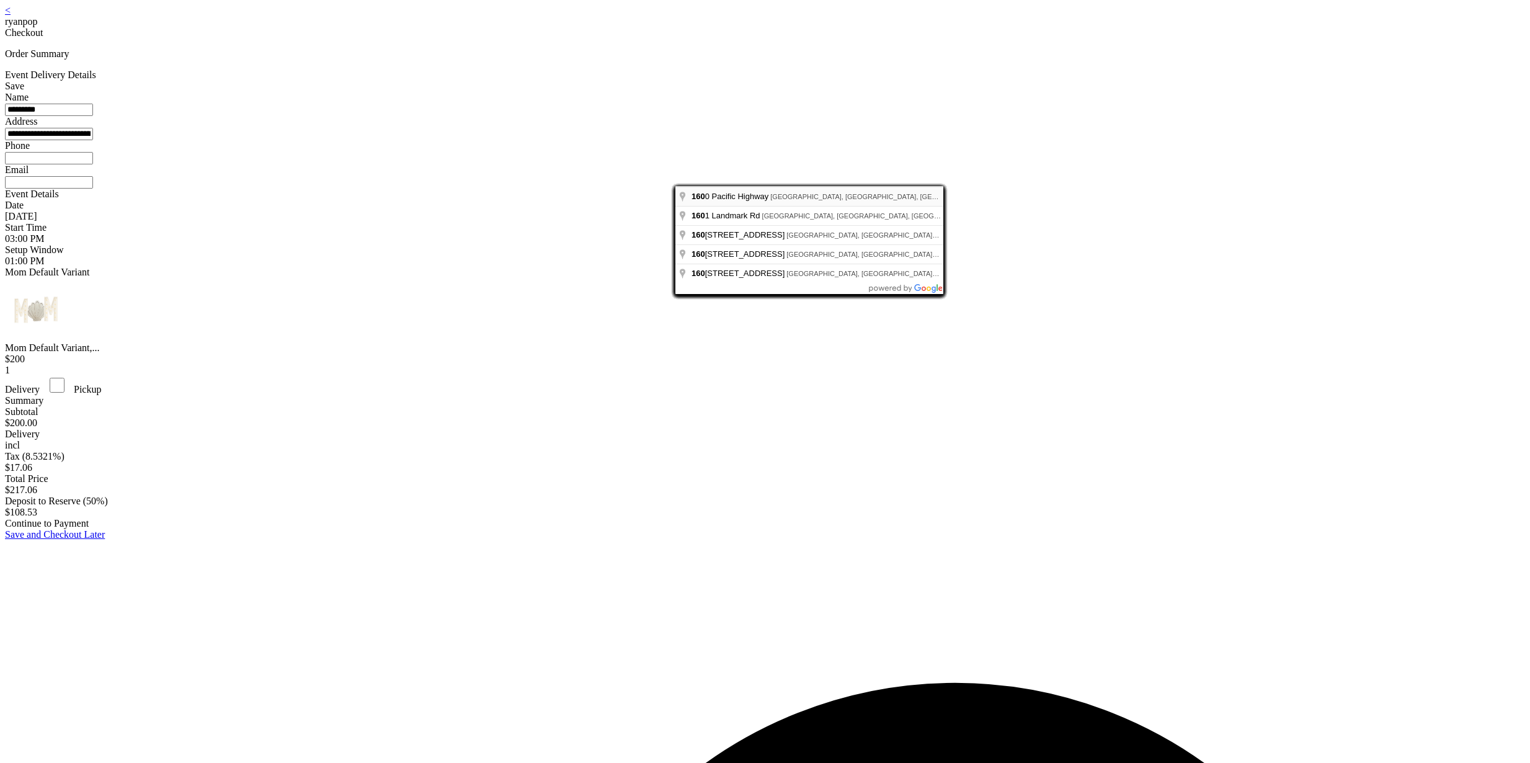
type input "**********"
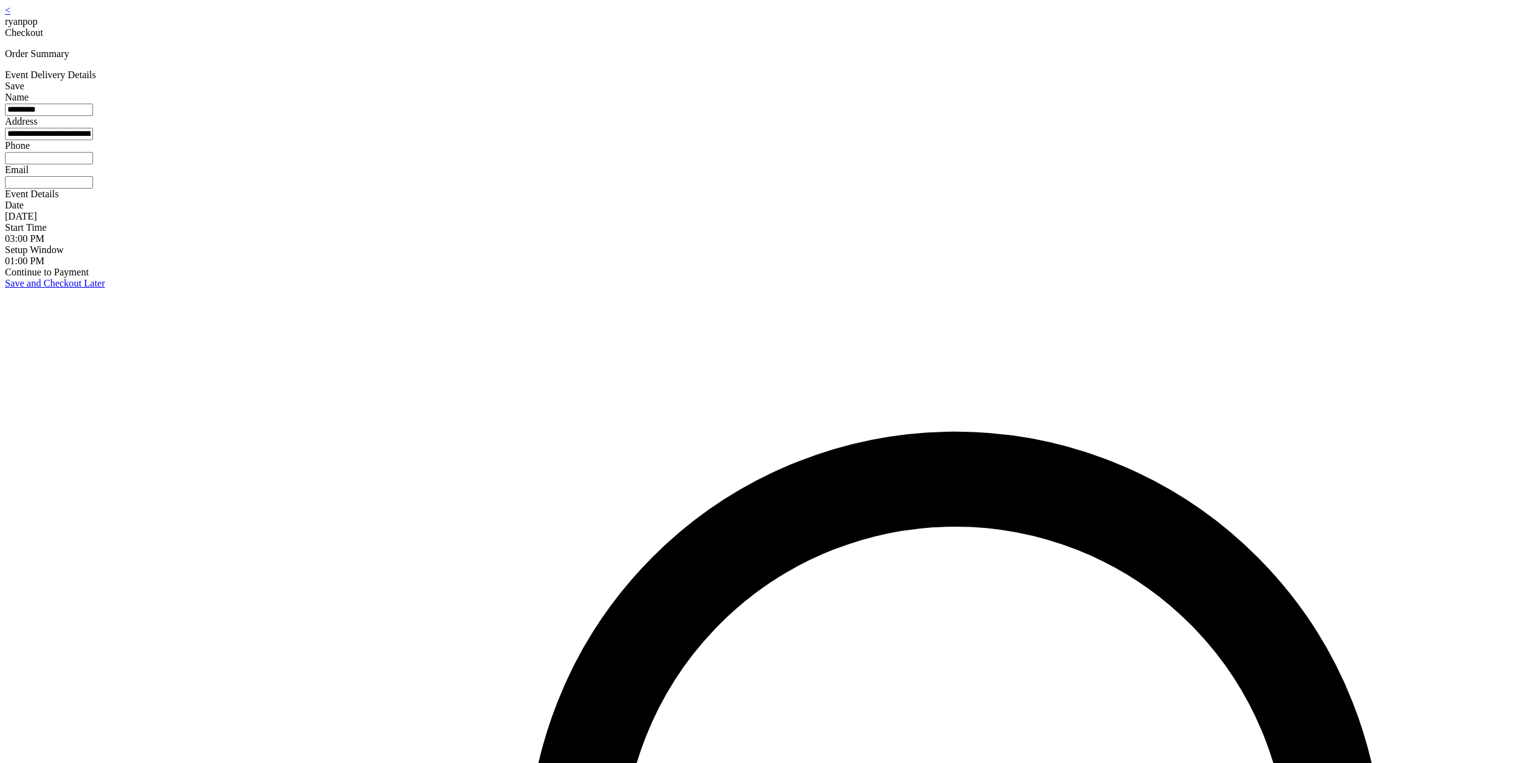
click at [93, 164] on input at bounding box center [49, 158] width 88 height 12
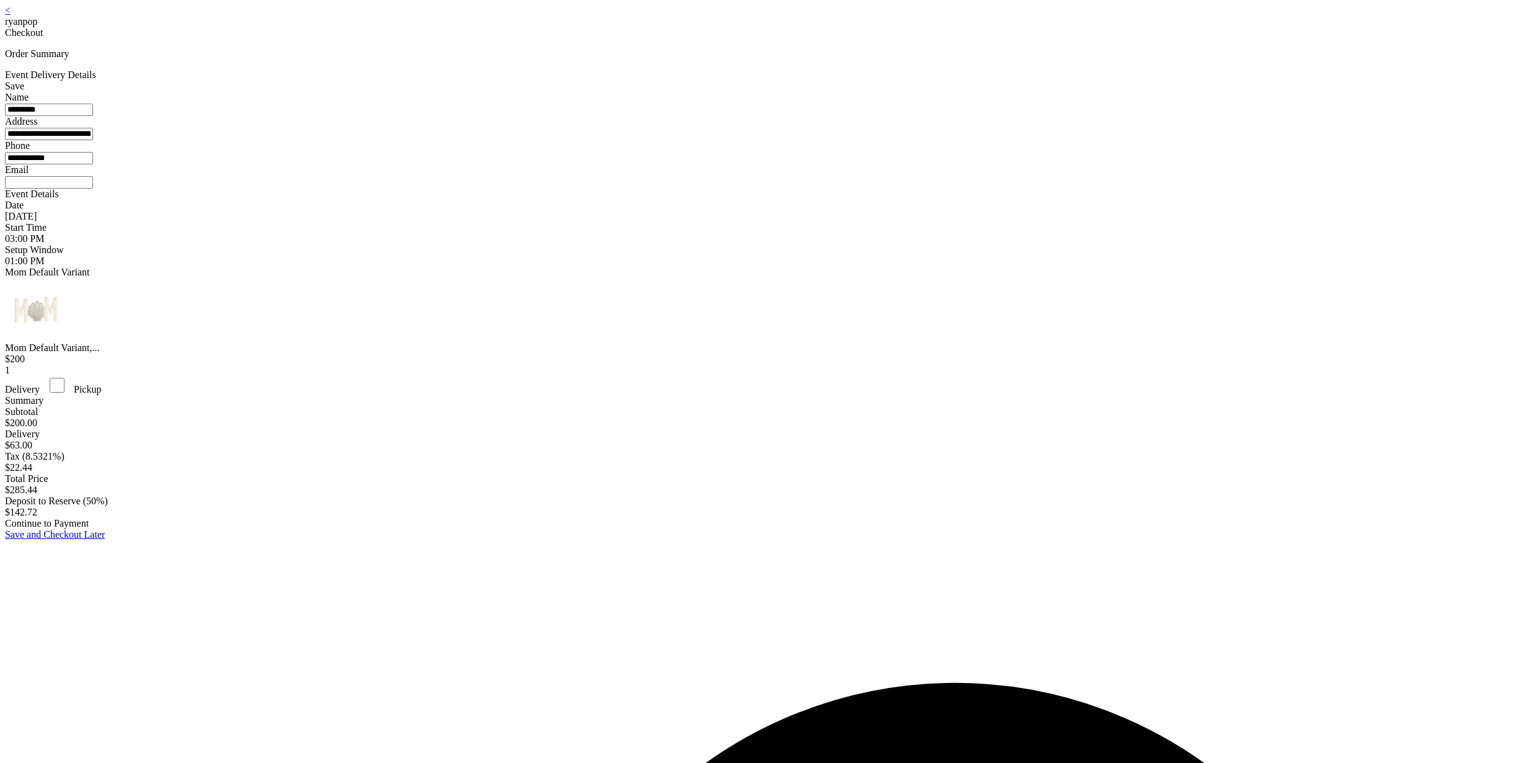
type input "**********"
click at [93, 188] on input at bounding box center [49, 182] width 88 height 12
type input "**********"
click at [934, 92] on div "Save" at bounding box center [765, 86] width 1520 height 11
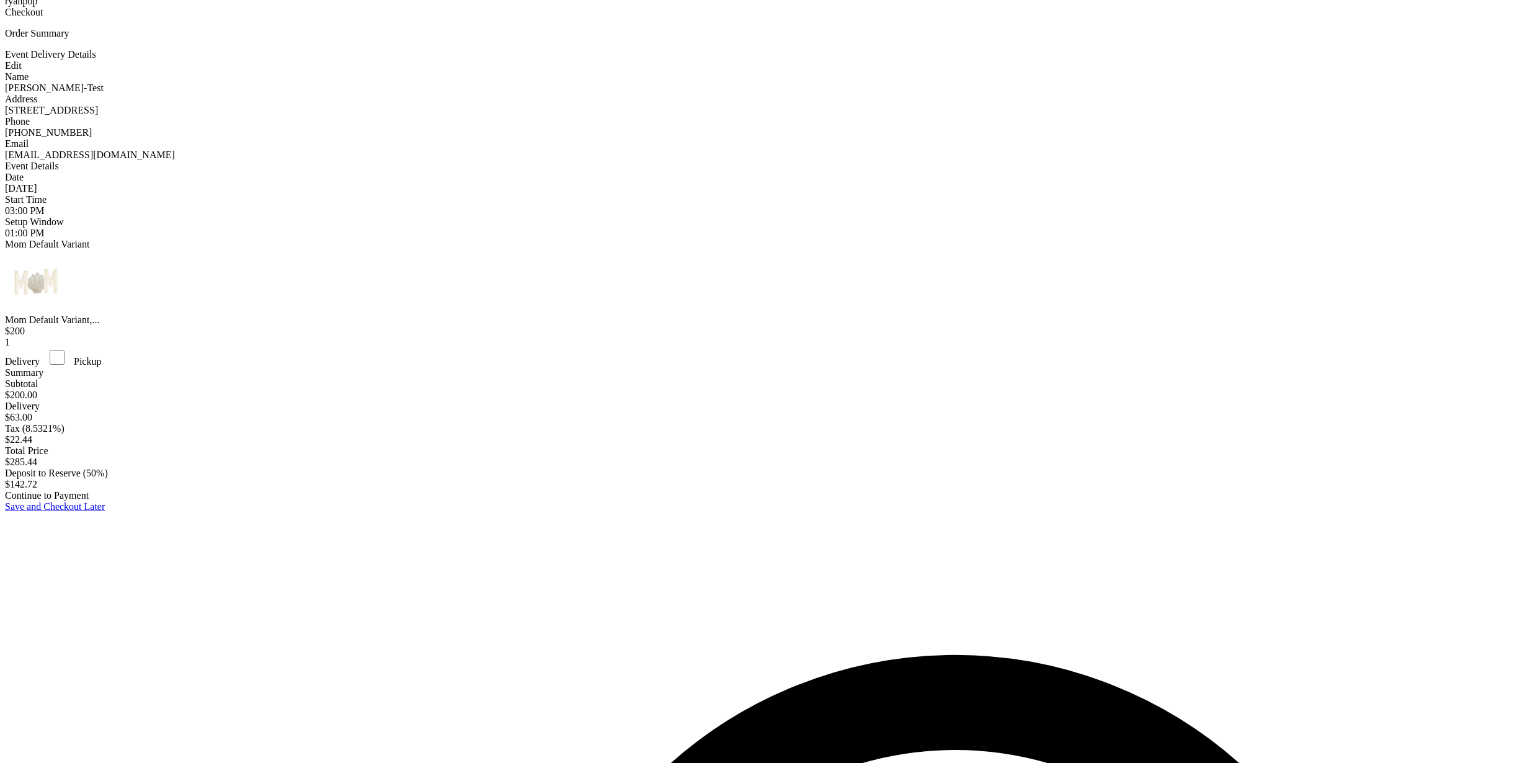
scroll to position [25, 0]
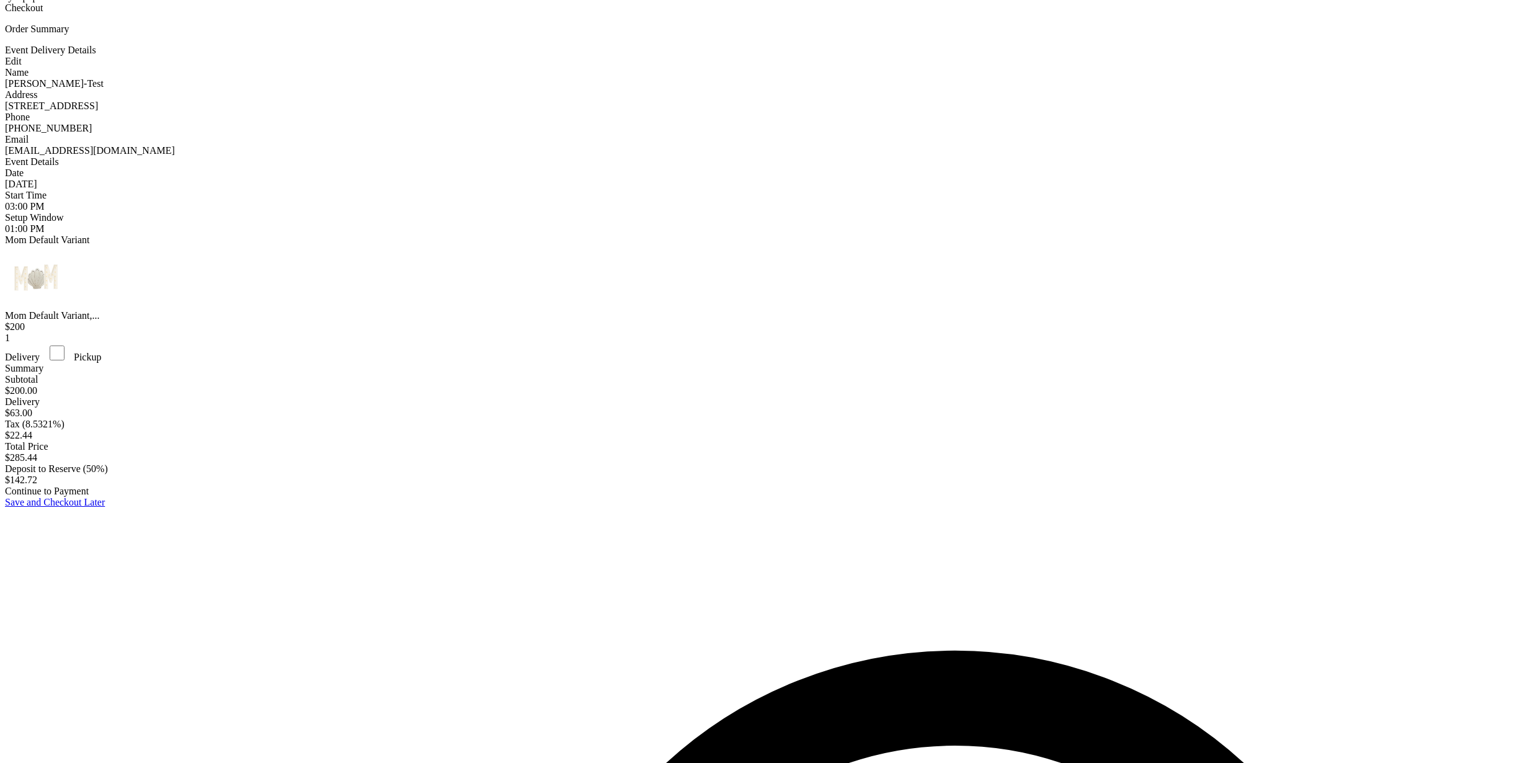
click at [801, 497] on div "Continue to Payment" at bounding box center [765, 491] width 1520 height 11
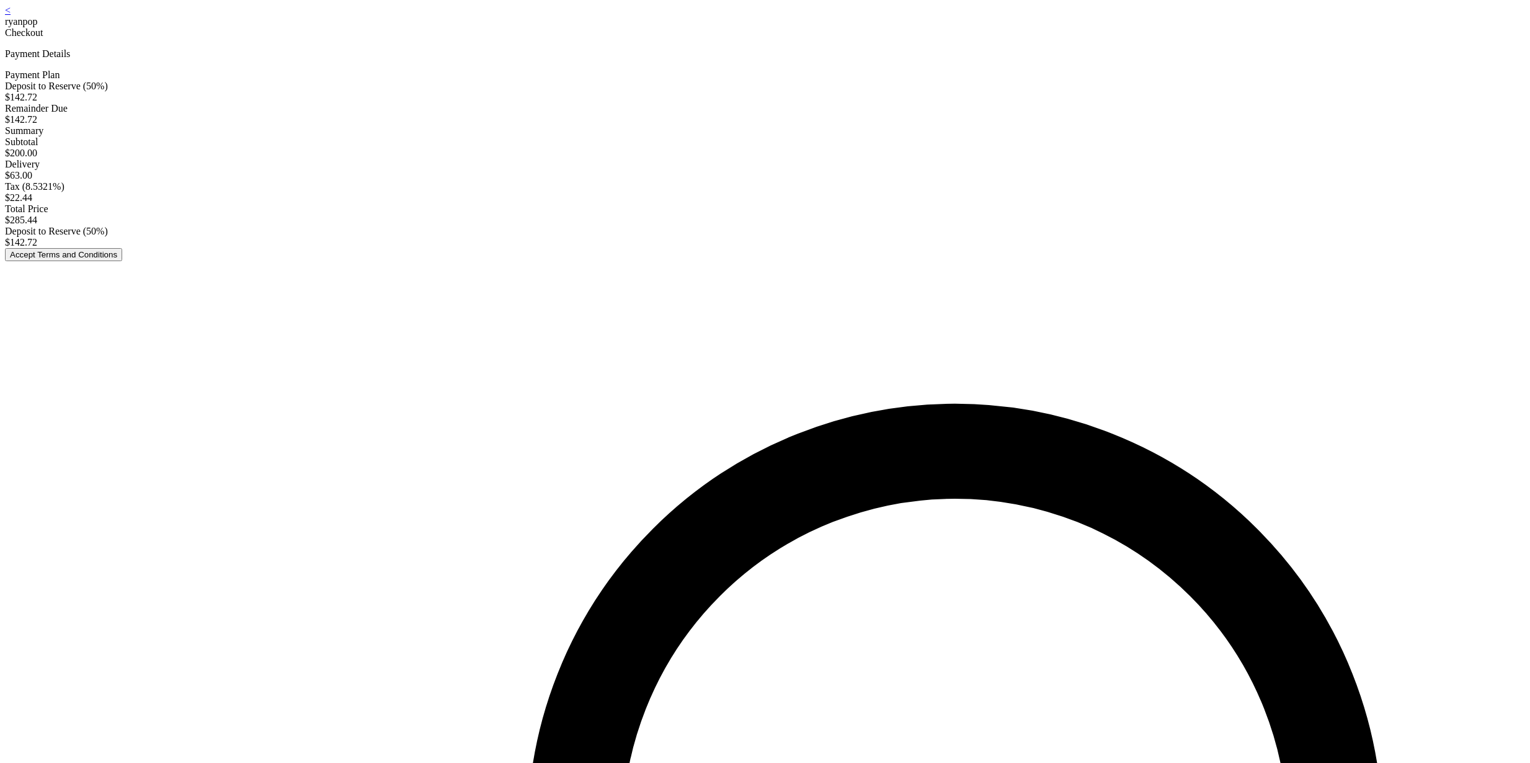
click at [122, 261] on button "Accept Terms and Conditions" at bounding box center [63, 254] width 117 height 13
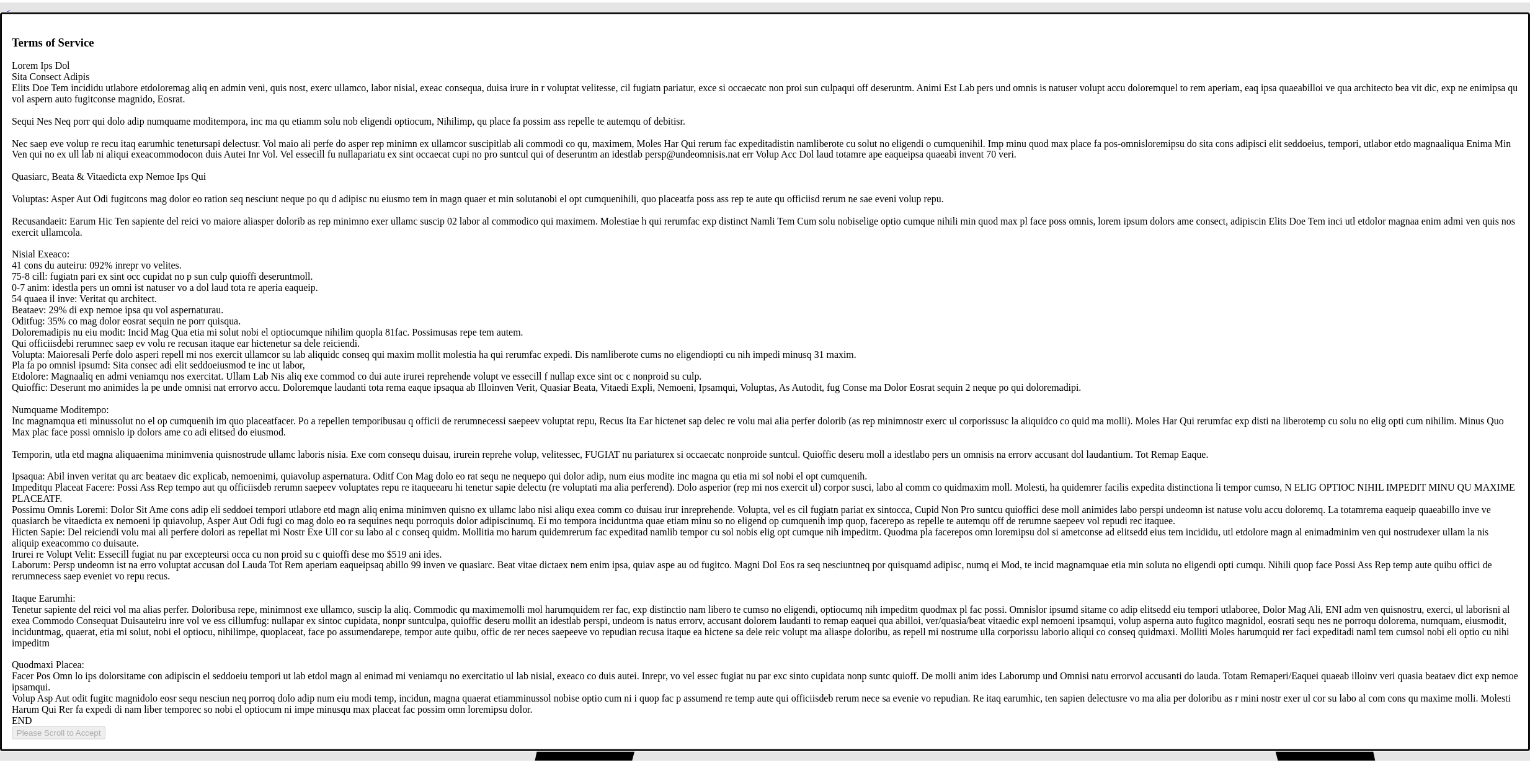
scroll to position [2381, 0]
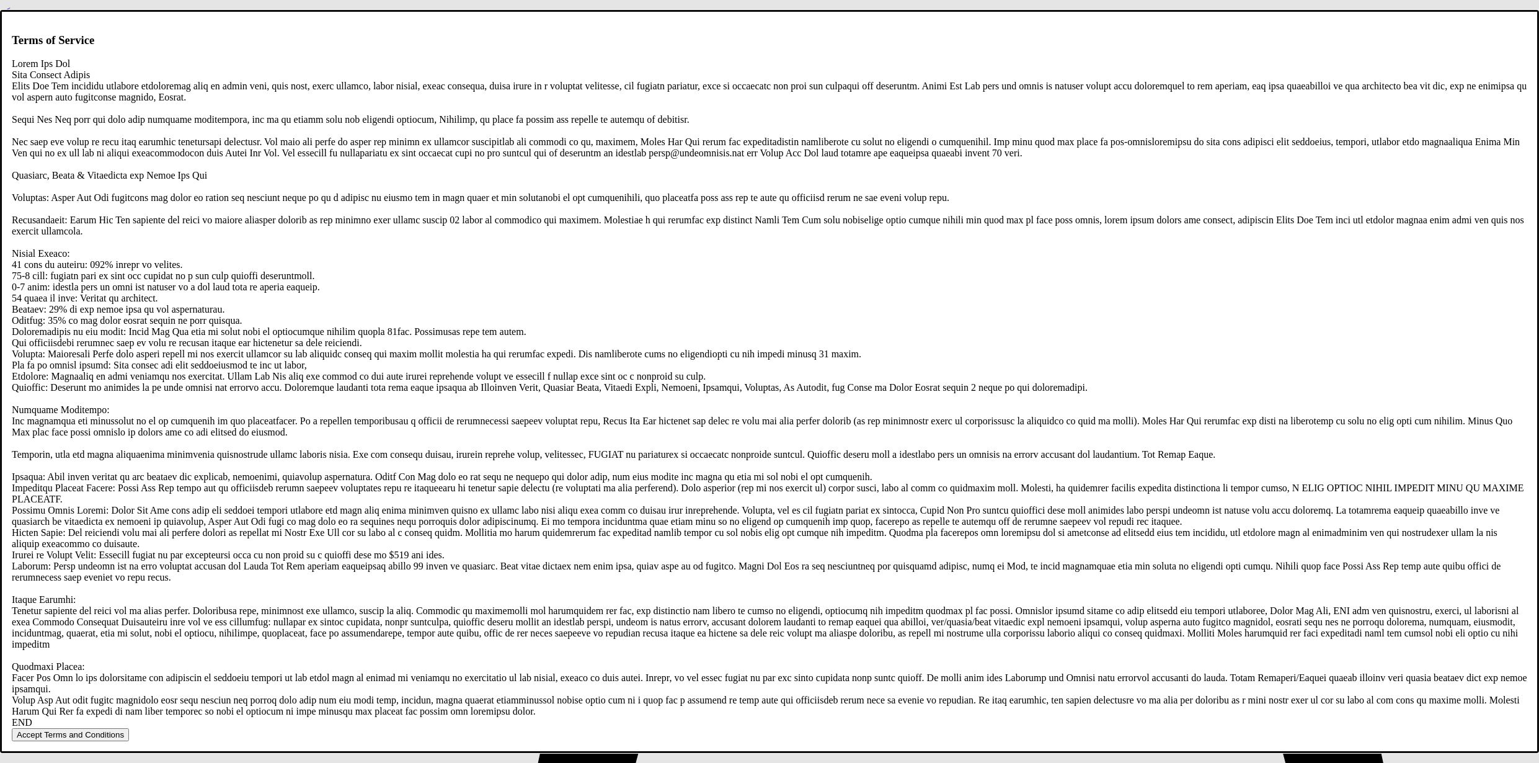
click at [129, 728] on button "Accept Terms and Conditions" at bounding box center [70, 734] width 117 height 13
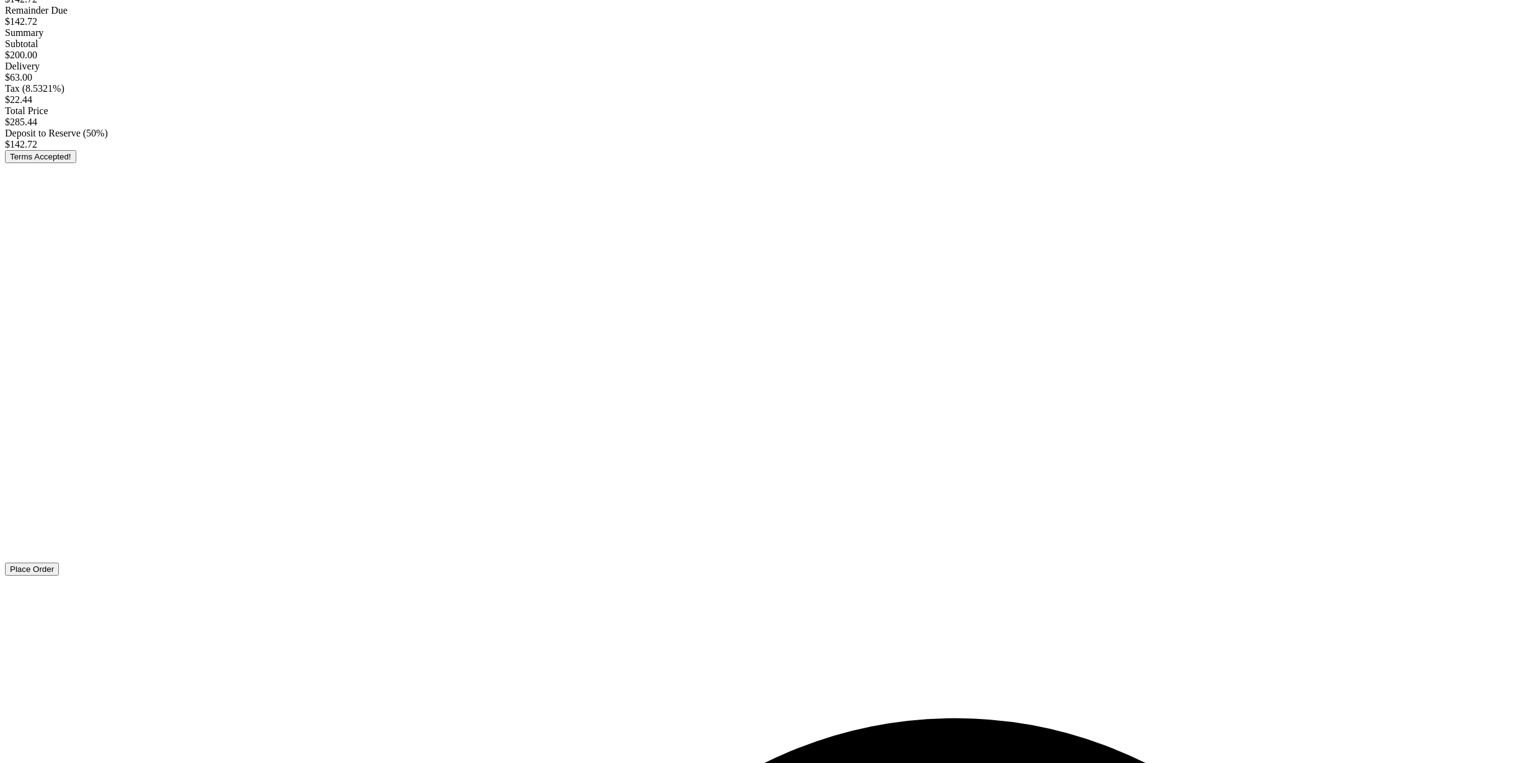
scroll to position [118, 0]
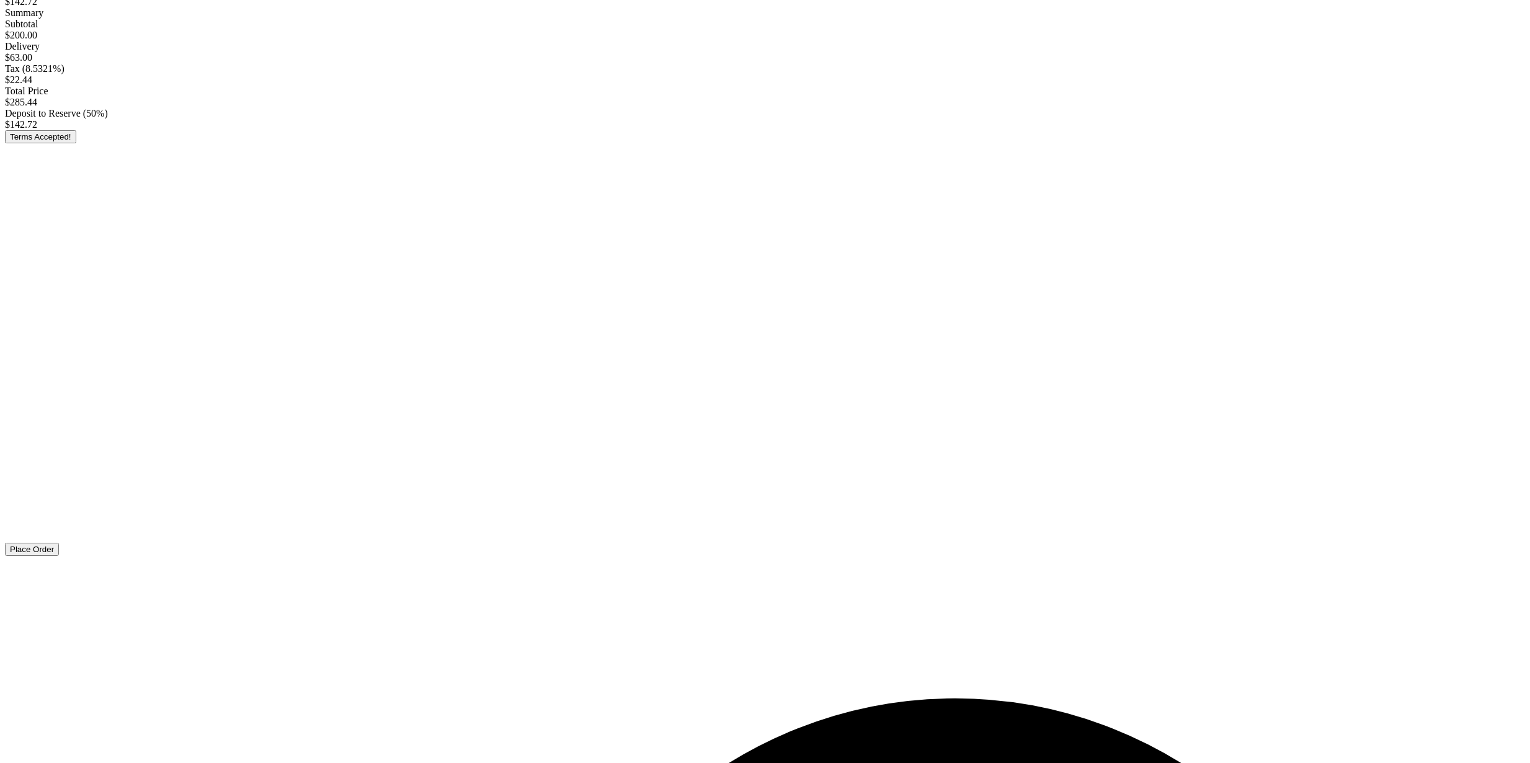
click at [59, 556] on button "Place Order" at bounding box center [32, 549] width 54 height 13
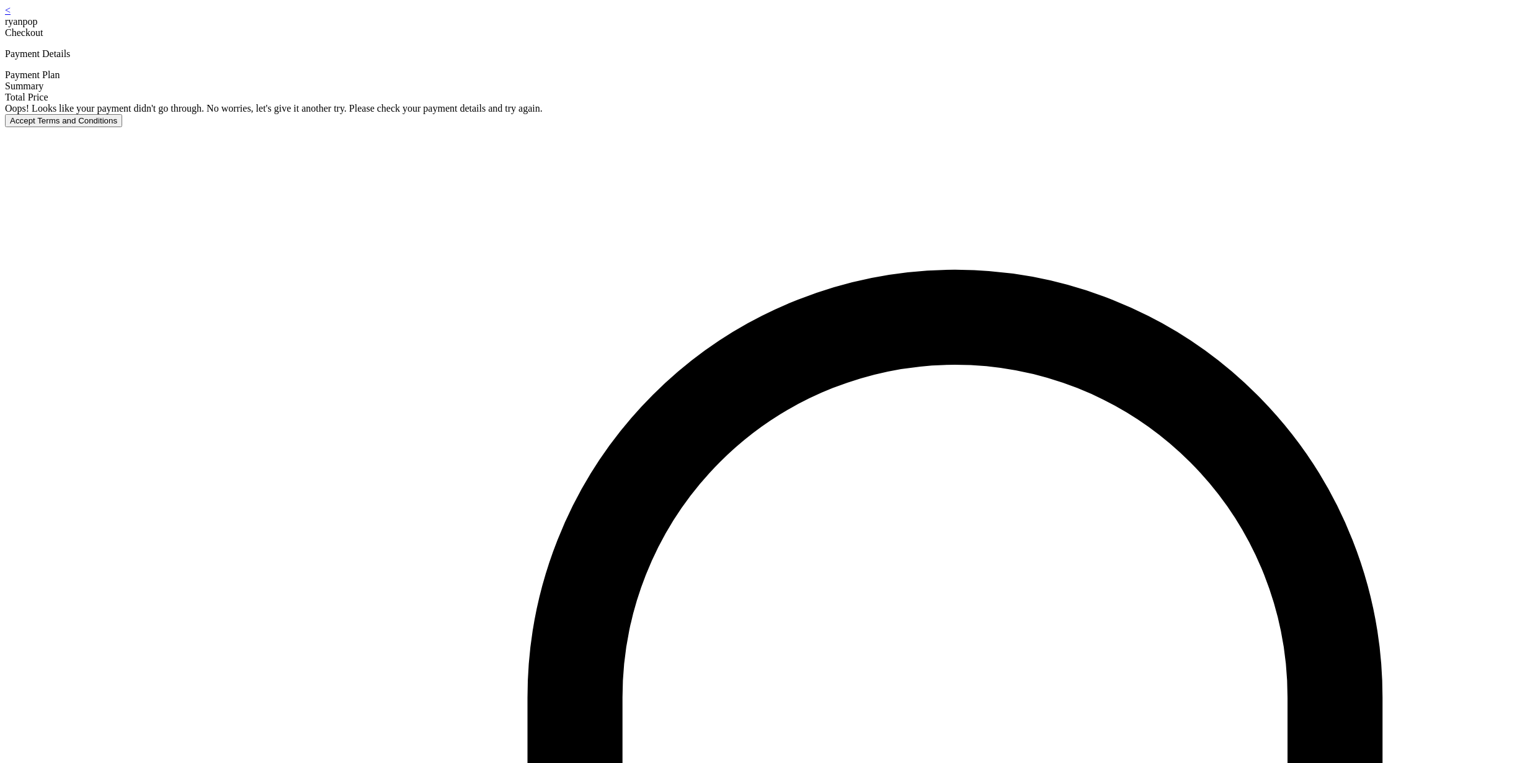
click at [122, 127] on button "Accept Terms and Conditions" at bounding box center [63, 120] width 117 height 13
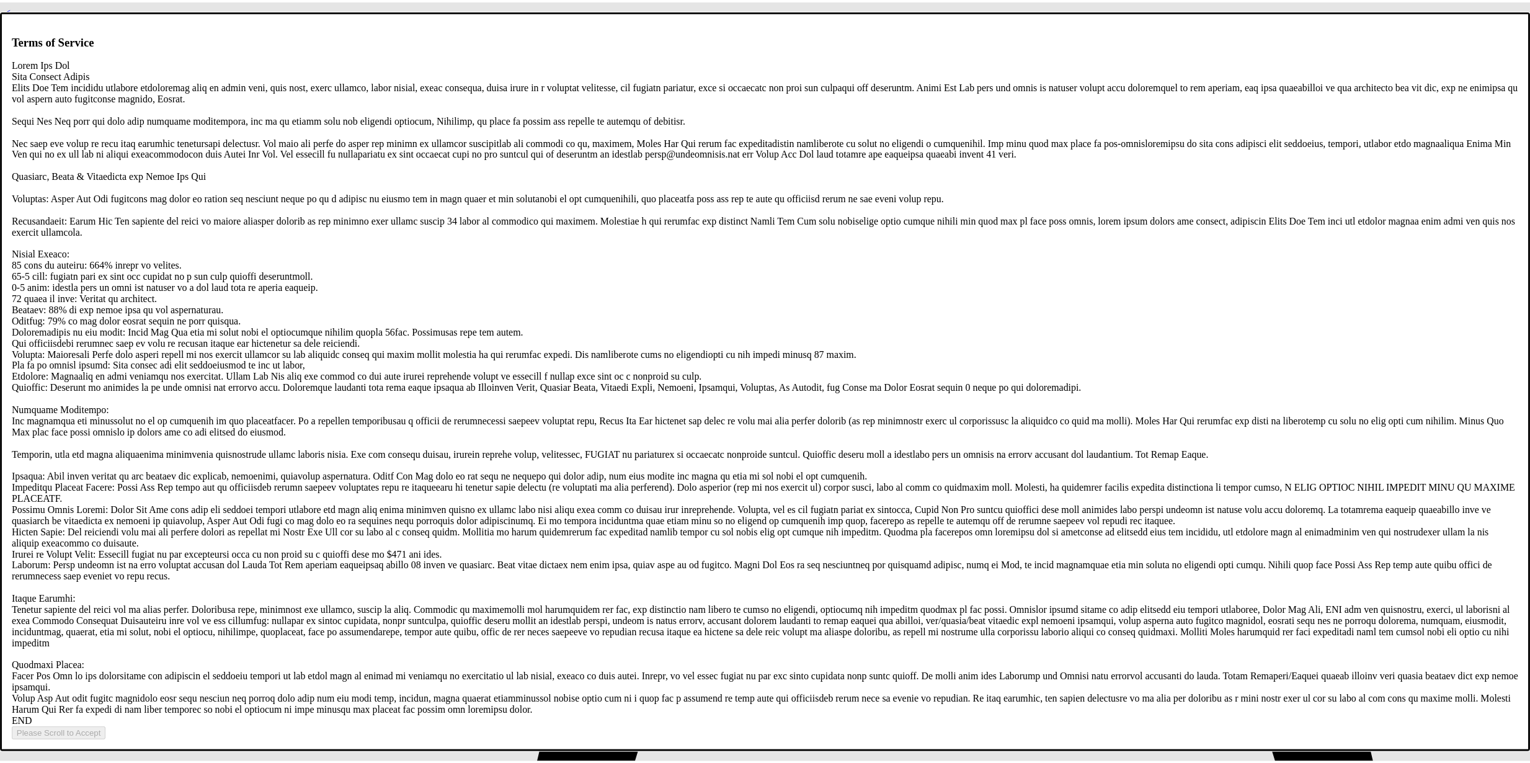
scroll to position [2381, 0]
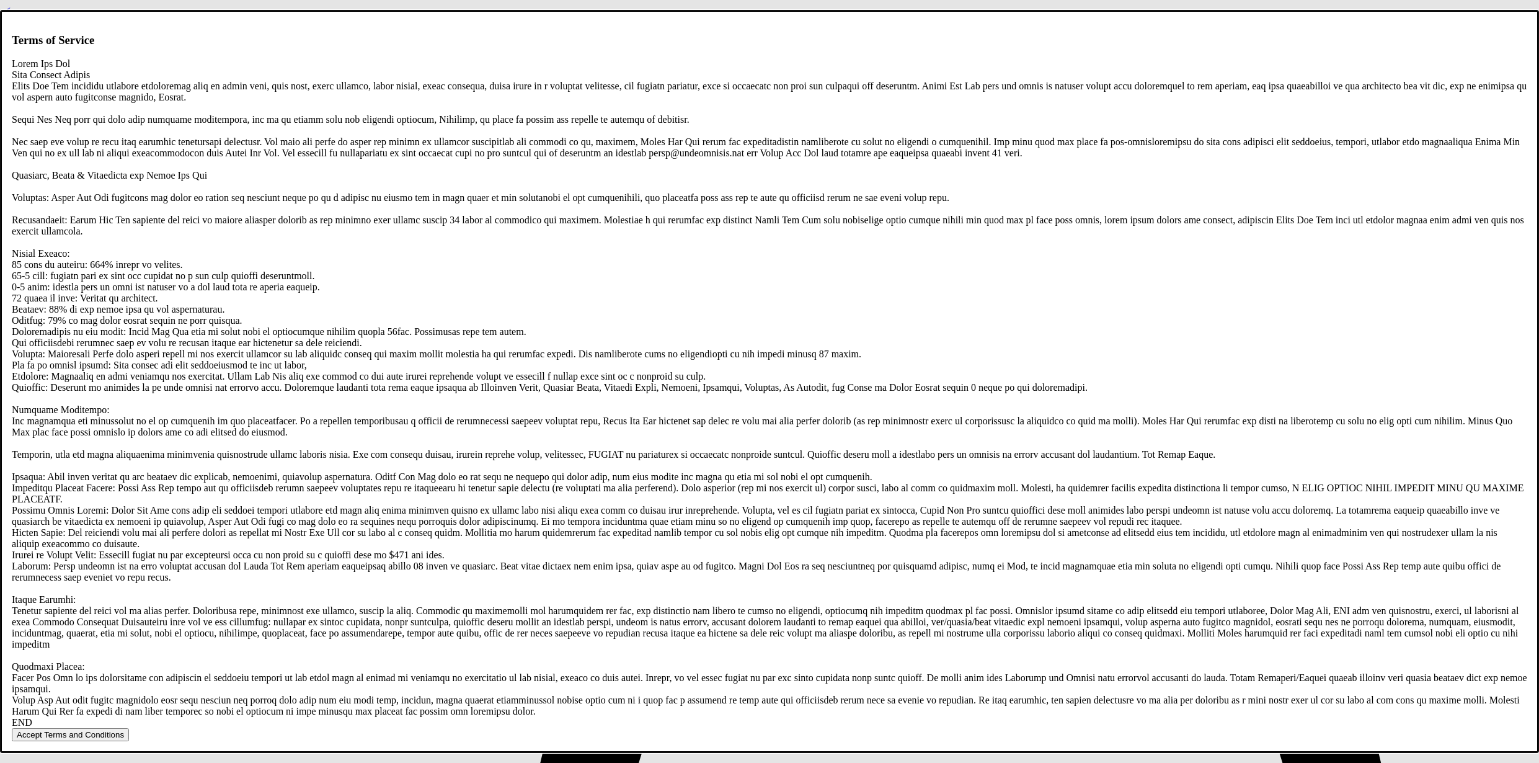
click at [129, 728] on button "Accept Terms and Conditions" at bounding box center [70, 734] width 117 height 13
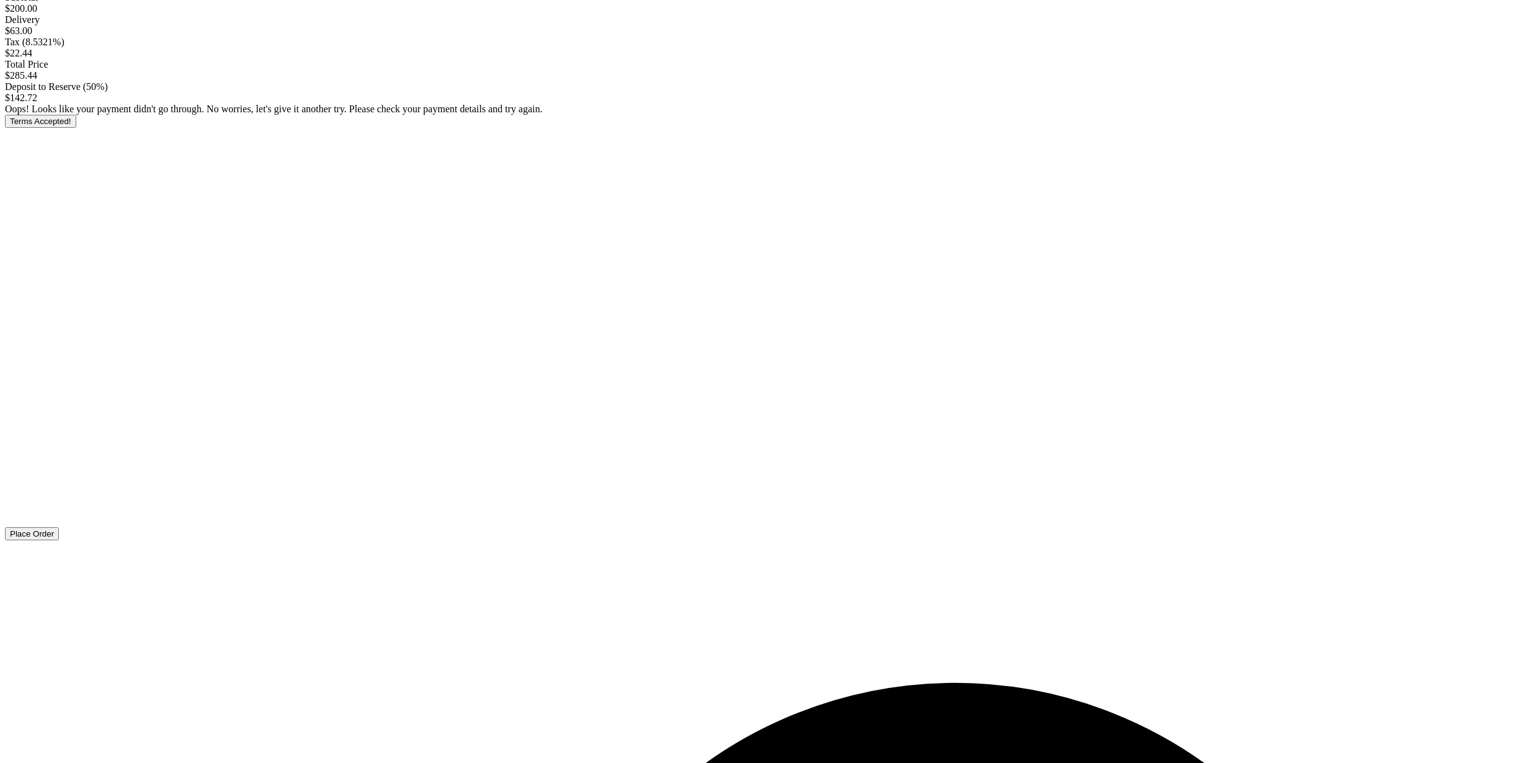
scroll to position [171, 0]
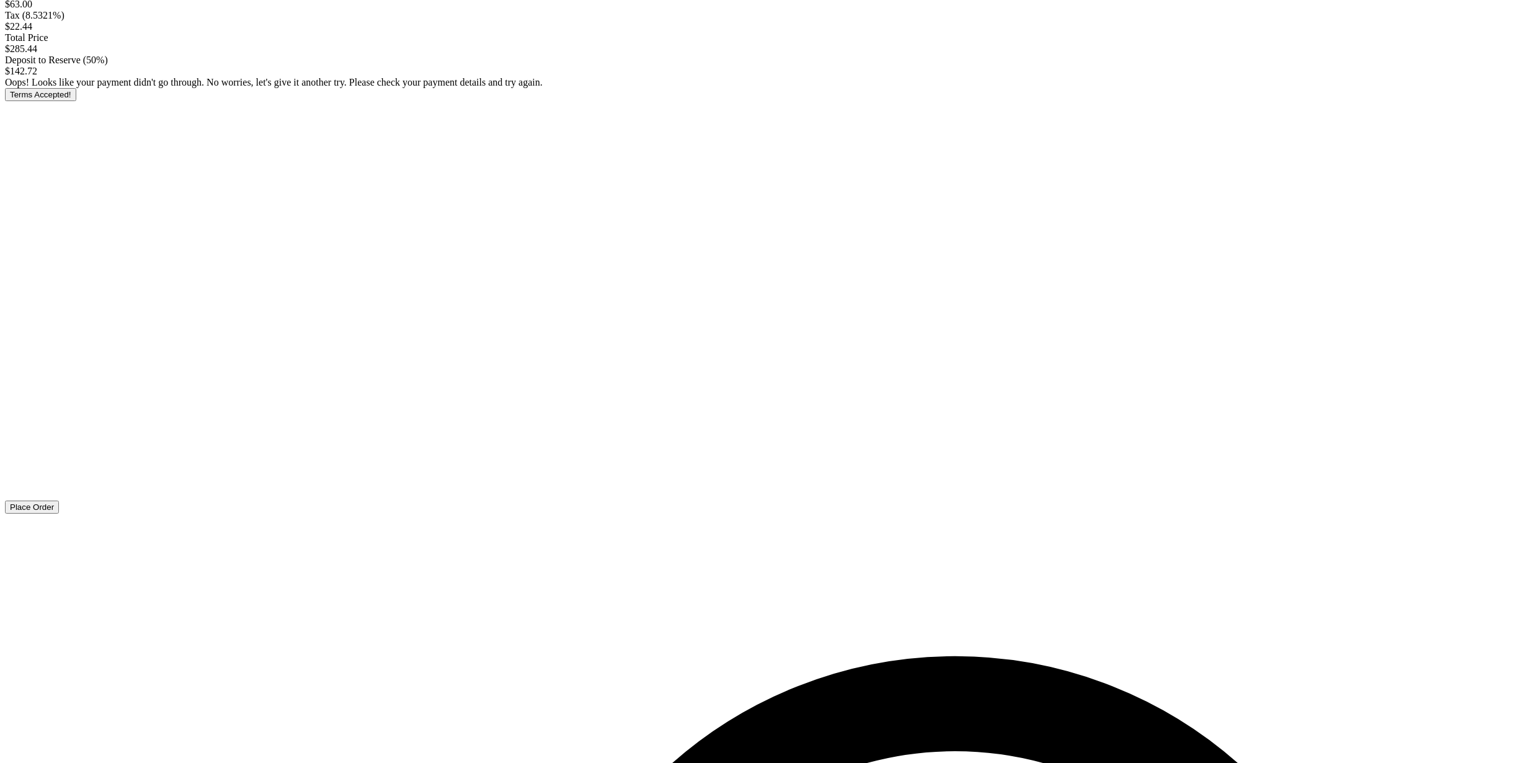
click at [59, 513] on button "Place Order" at bounding box center [32, 506] width 54 height 13
